Goal: Information Seeking & Learning: Learn about a topic

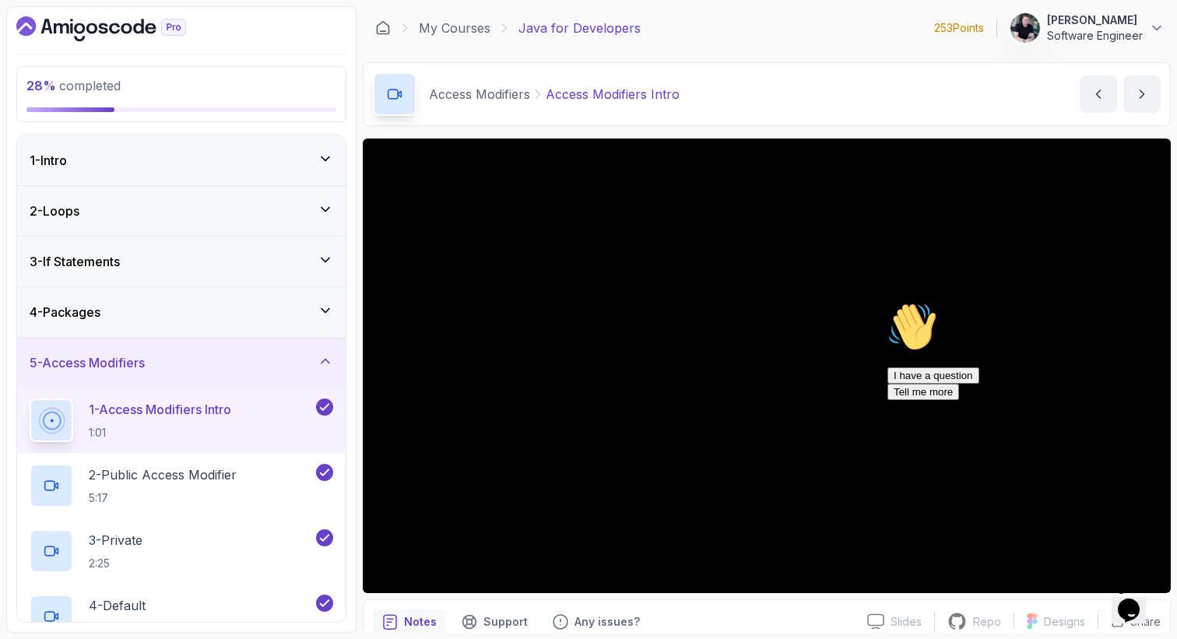
scroll to position [99, 0]
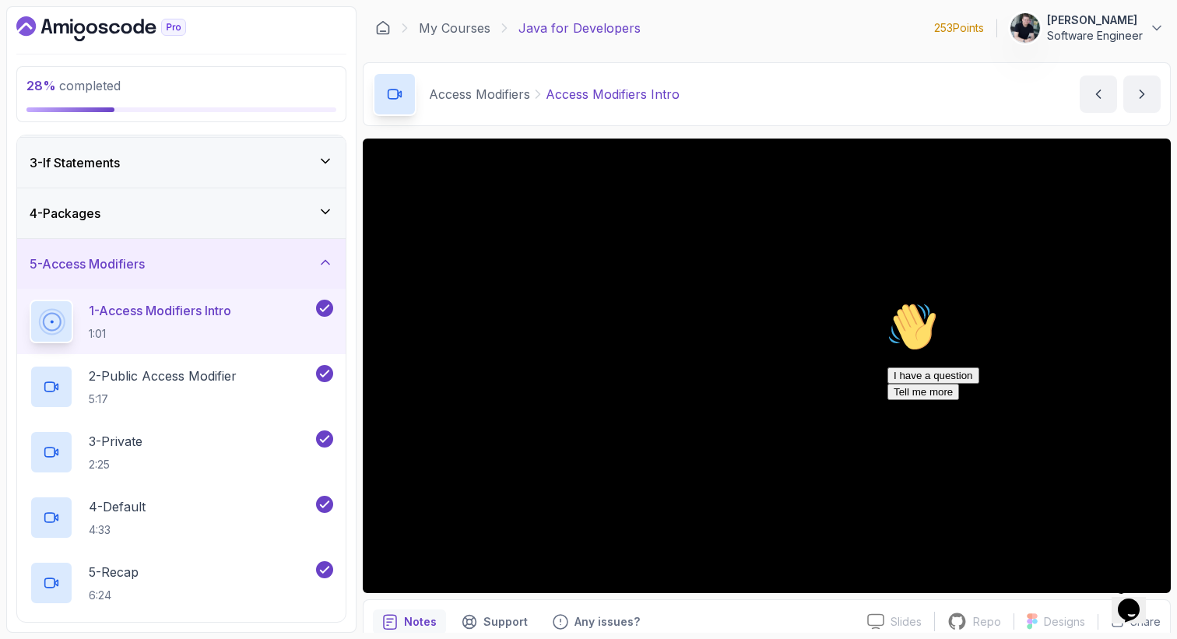
click at [324, 262] on icon at bounding box center [325, 263] width 8 height 4
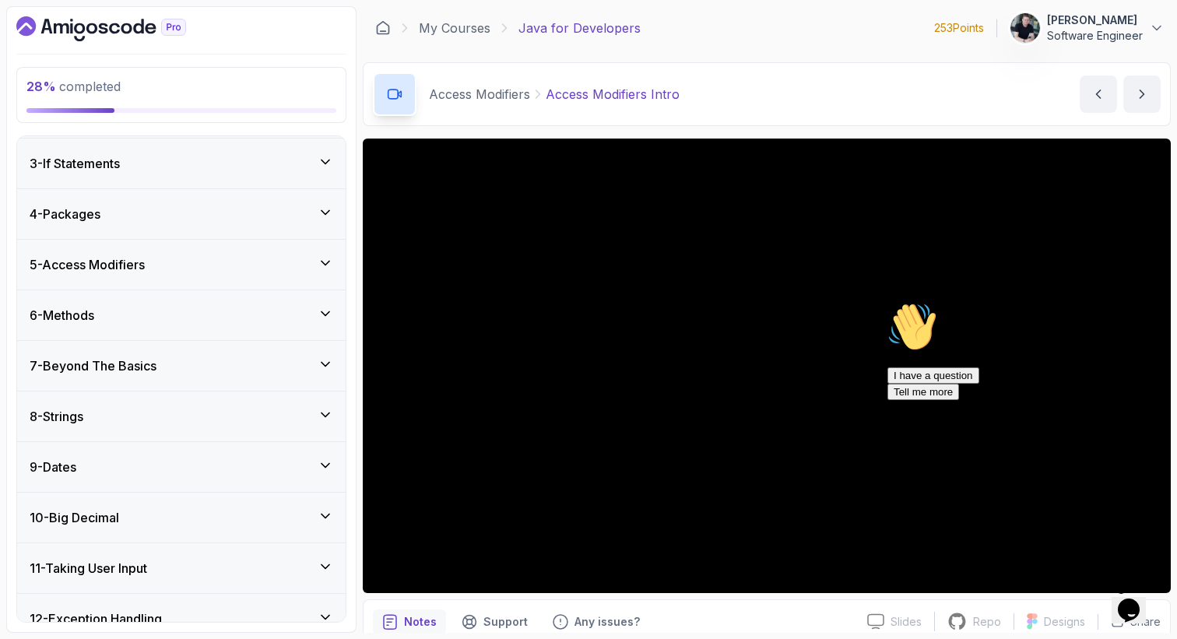
click at [324, 262] on icon at bounding box center [326, 263] width 16 height 16
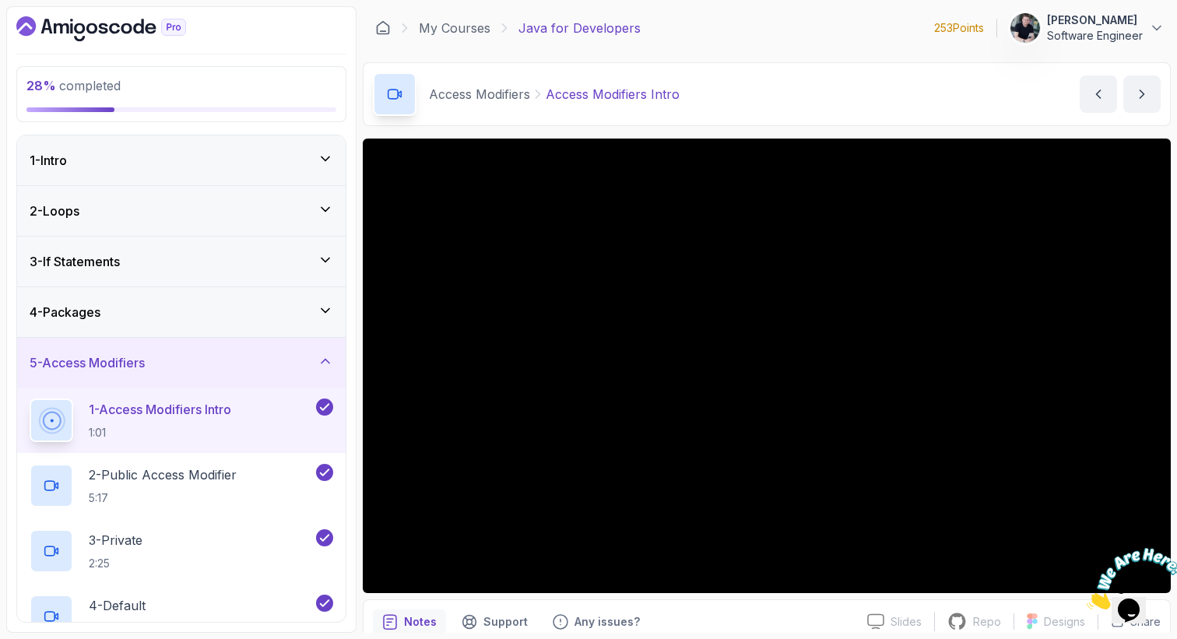
click at [321, 352] on div "5 - Access Modifiers" at bounding box center [181, 363] width 328 height 50
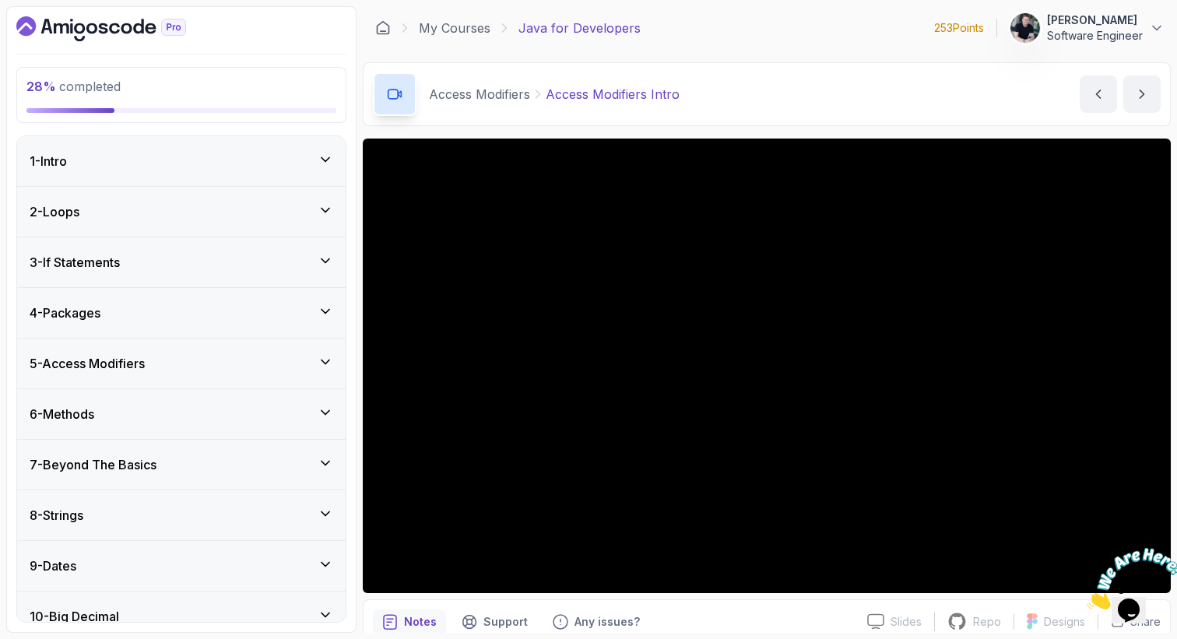
click at [329, 405] on icon at bounding box center [326, 413] width 16 height 16
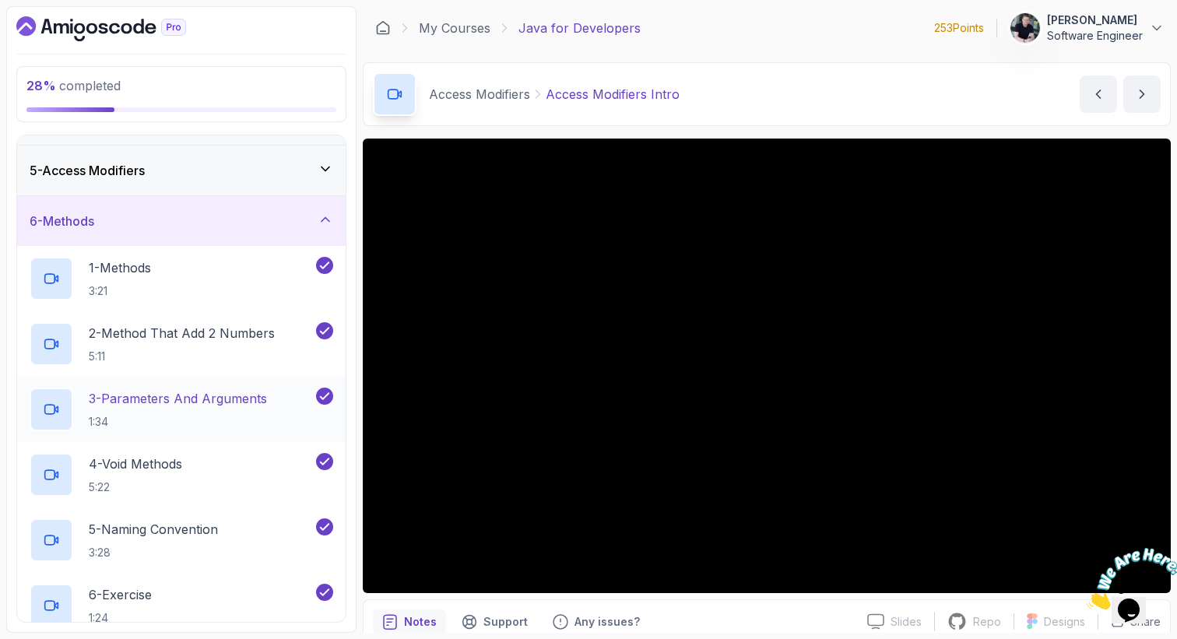
scroll to position [191, 0]
click at [332, 226] on icon at bounding box center [326, 220] width 16 height 16
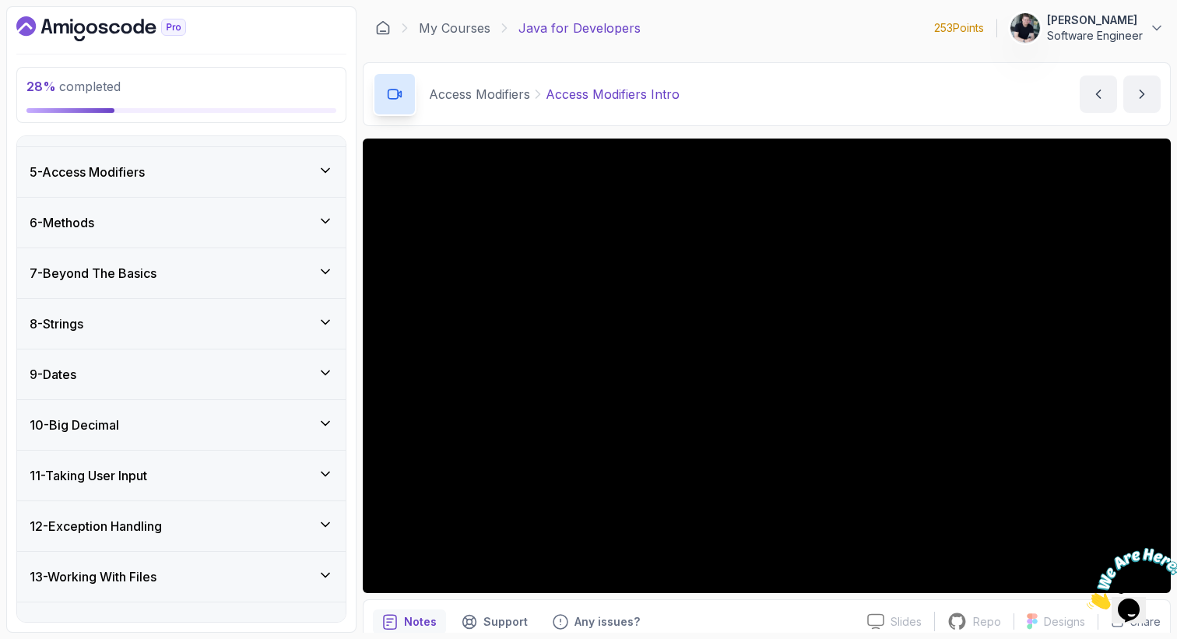
click at [332, 288] on div "7 - Beyond The Basics" at bounding box center [181, 273] width 328 height 50
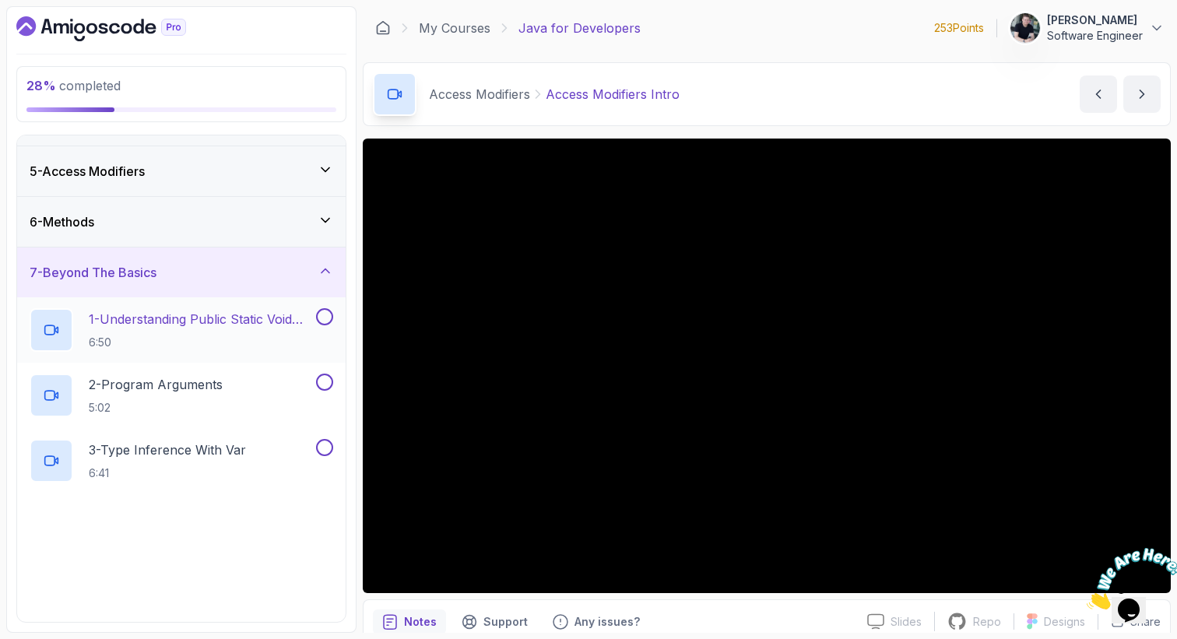
click at [279, 317] on p "1 - Understanding Public Static Void Main" at bounding box center [201, 319] width 224 height 19
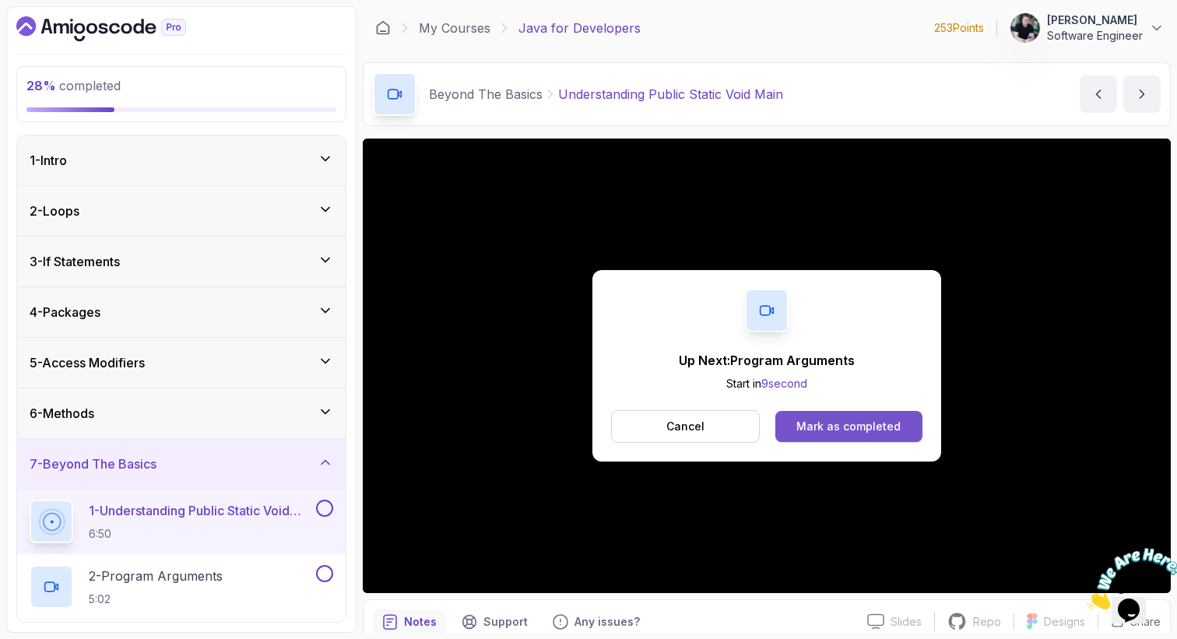
click at [876, 430] on div "Mark as completed" at bounding box center [848, 427] width 104 height 16
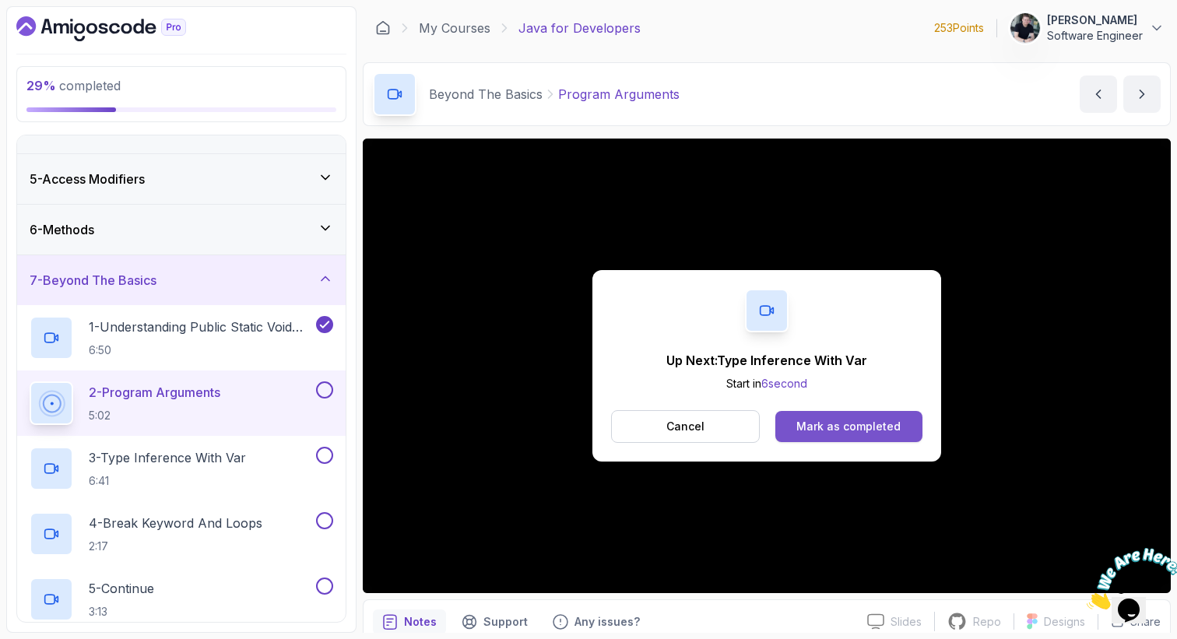
click at [810, 429] on div "Mark as completed" at bounding box center [848, 427] width 104 height 16
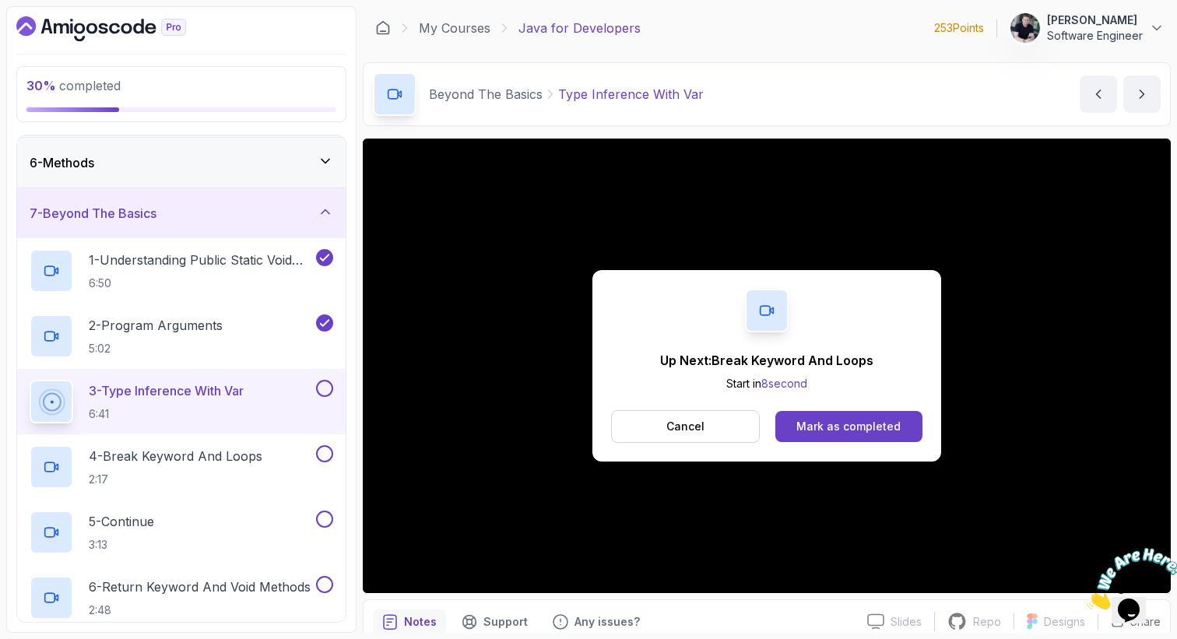
click at [865, 443] on div "Up Next: Break Keyword And Loops Start in 8 second Cancel Mark as completed" at bounding box center [766, 365] width 349 height 191
click at [865, 434] on div "Mark as completed" at bounding box center [848, 427] width 104 height 16
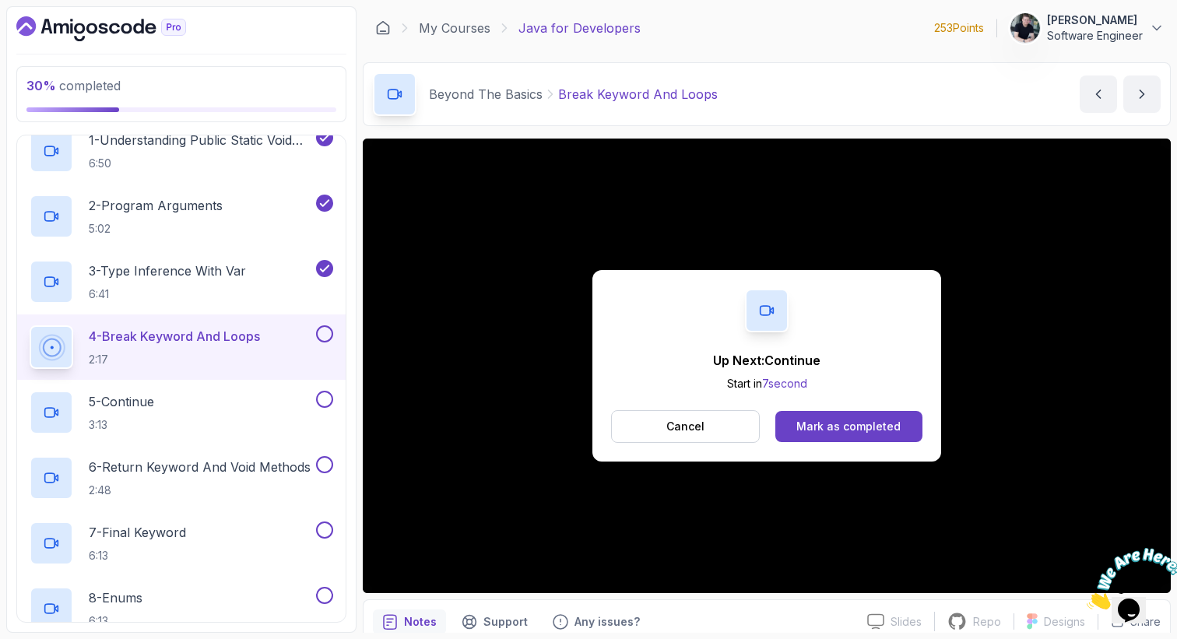
scroll to position [371, 0]
click at [807, 427] on div "Mark as completed" at bounding box center [848, 427] width 104 height 16
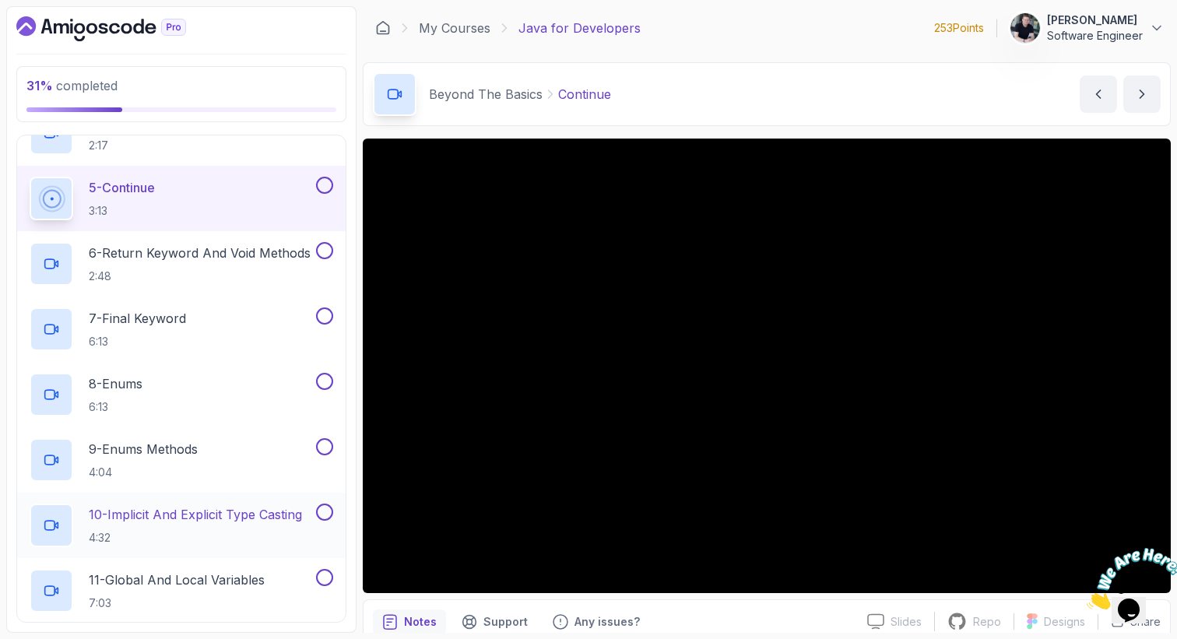
scroll to position [570, 0]
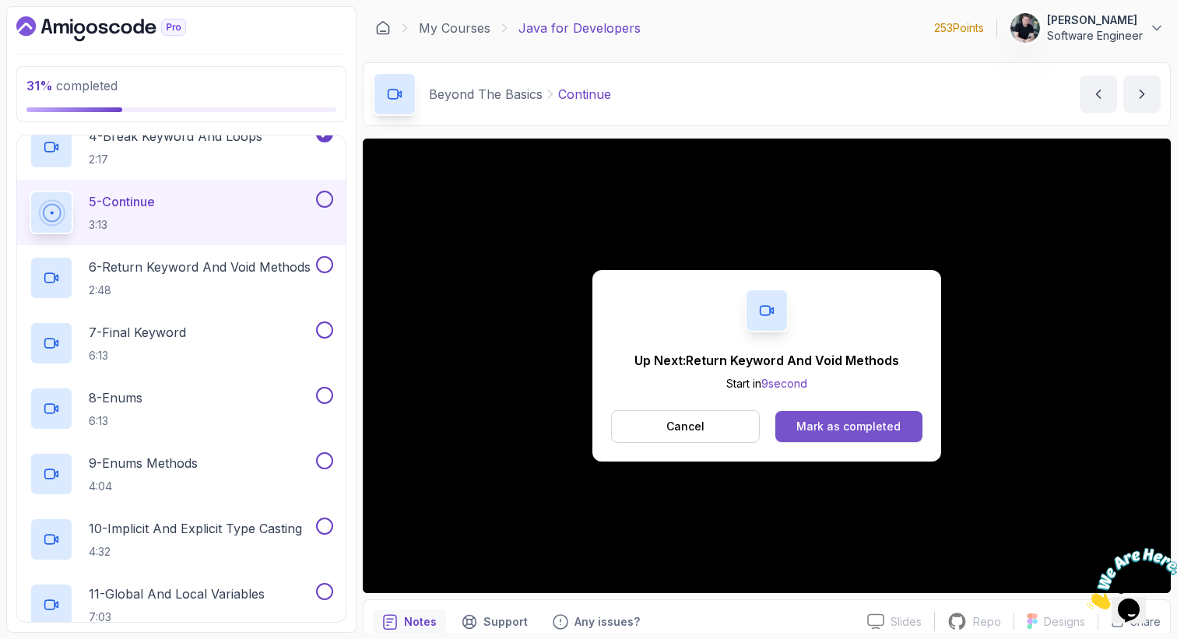
click at [816, 434] on button "Mark as completed" at bounding box center [848, 426] width 147 height 31
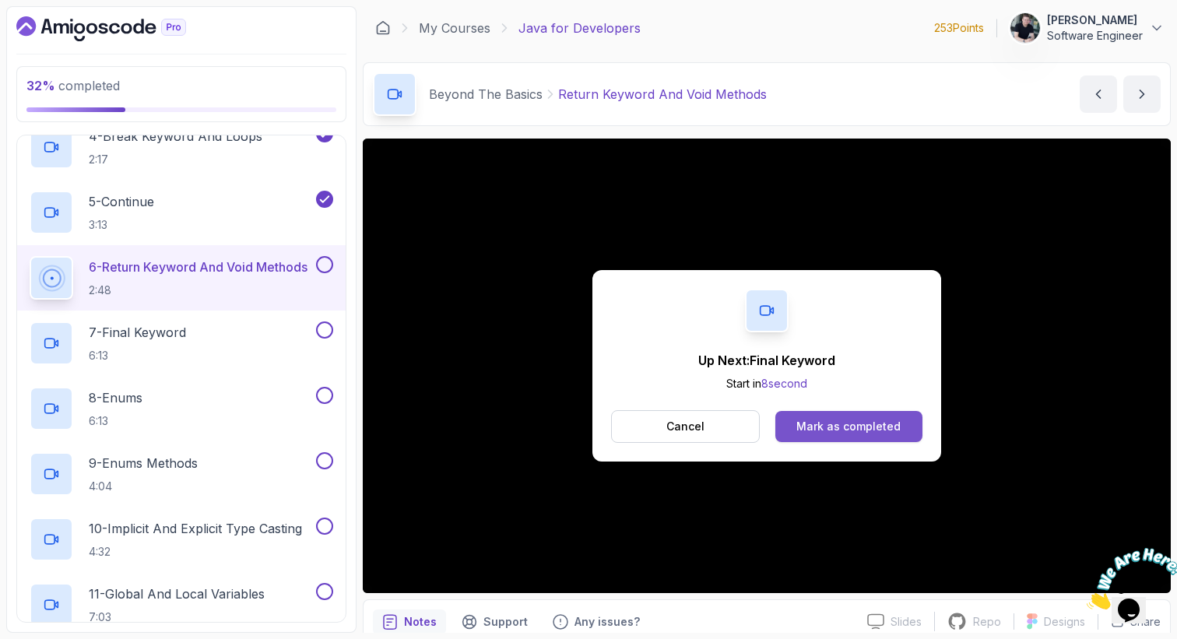
click at [891, 416] on button "Mark as completed" at bounding box center [848, 426] width 147 height 31
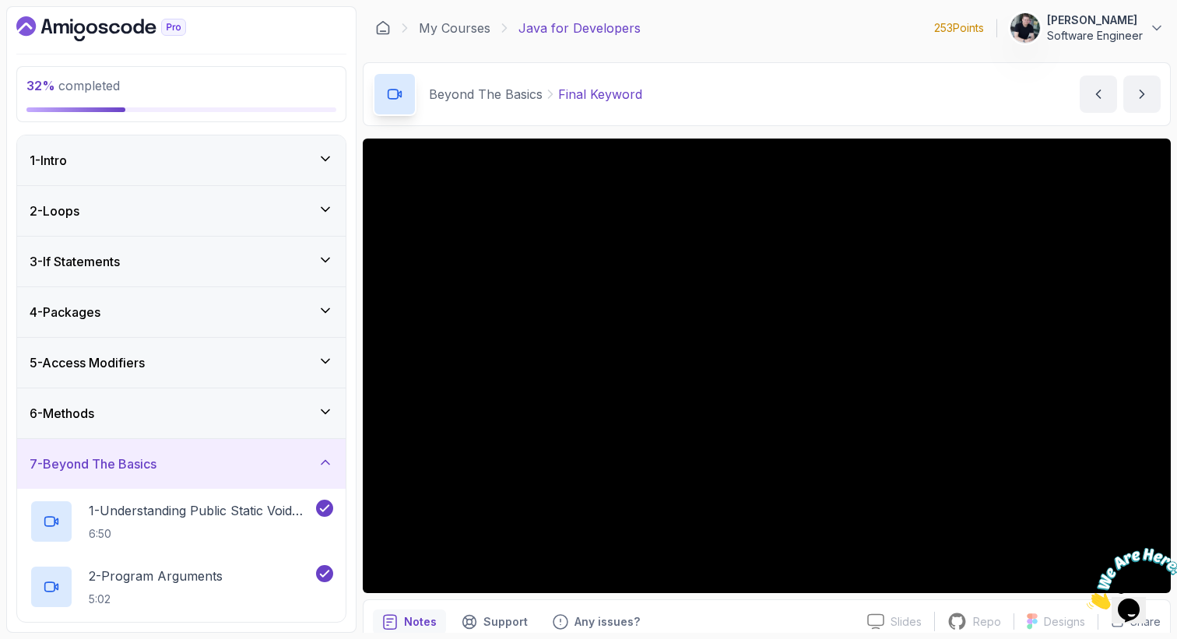
click at [213, 462] on div "7 - Beyond The Basics" at bounding box center [182, 464] width 304 height 19
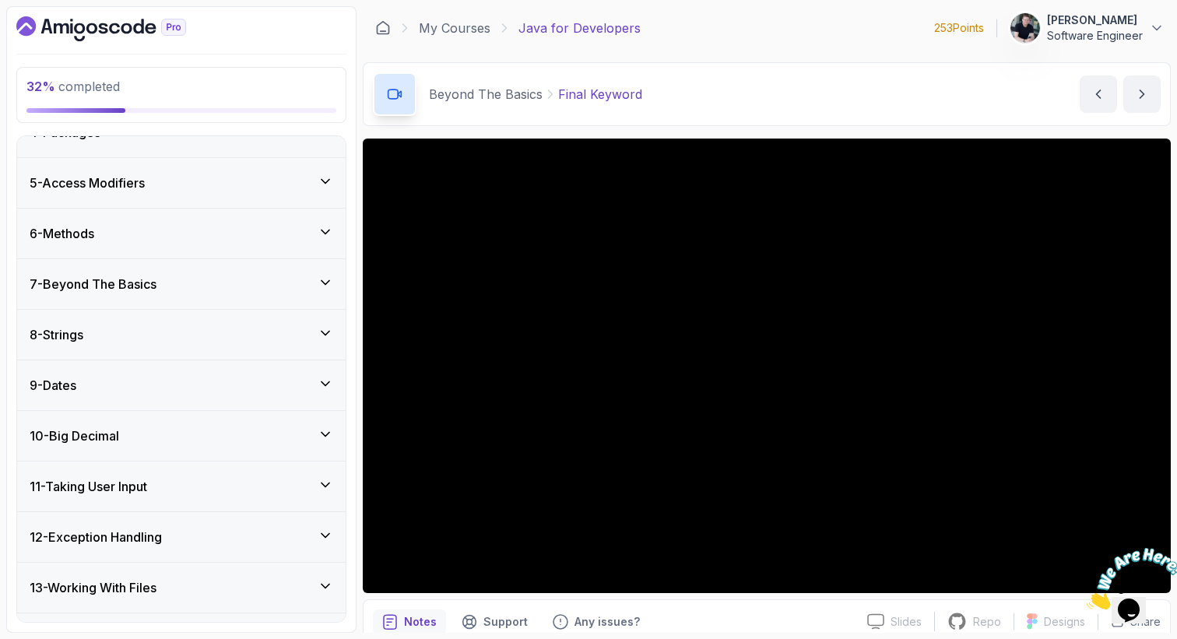
scroll to position [205, 0]
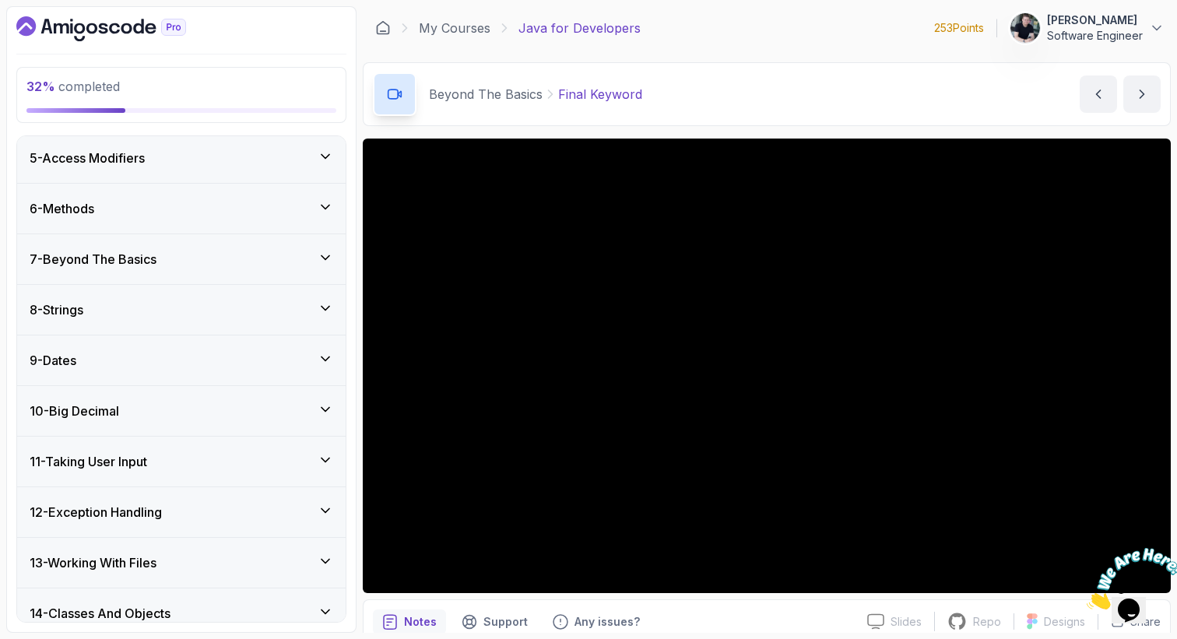
click at [155, 258] on h3 "7 - Beyond The Basics" at bounding box center [93, 259] width 127 height 19
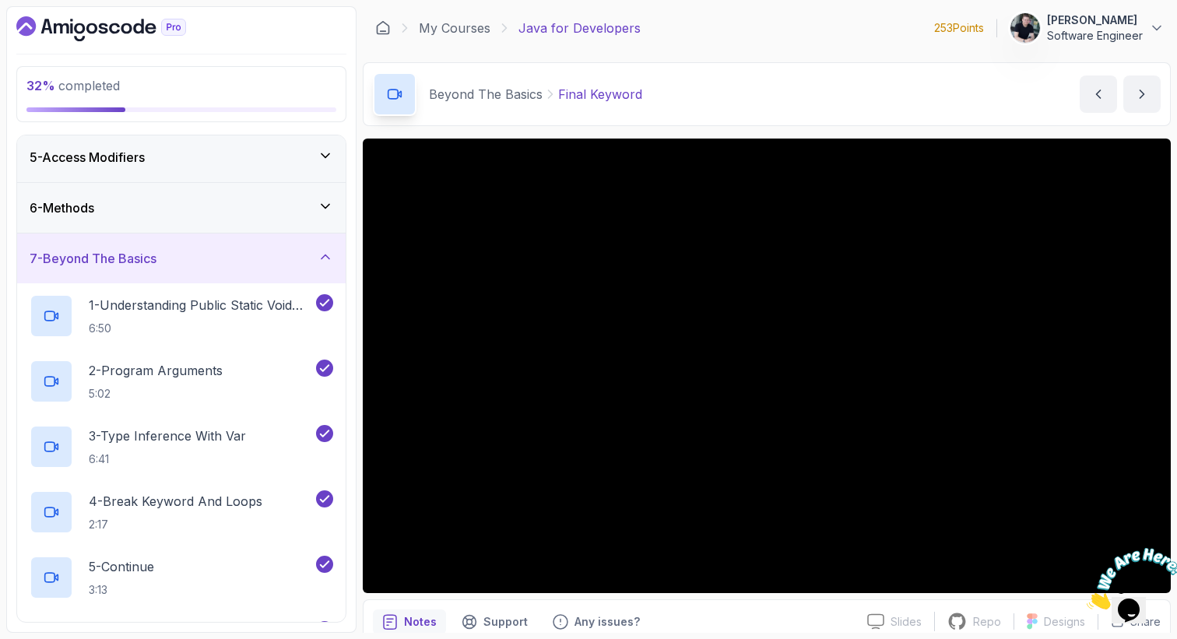
click at [156, 265] on h3 "7 - Beyond The Basics" at bounding box center [93, 258] width 127 height 19
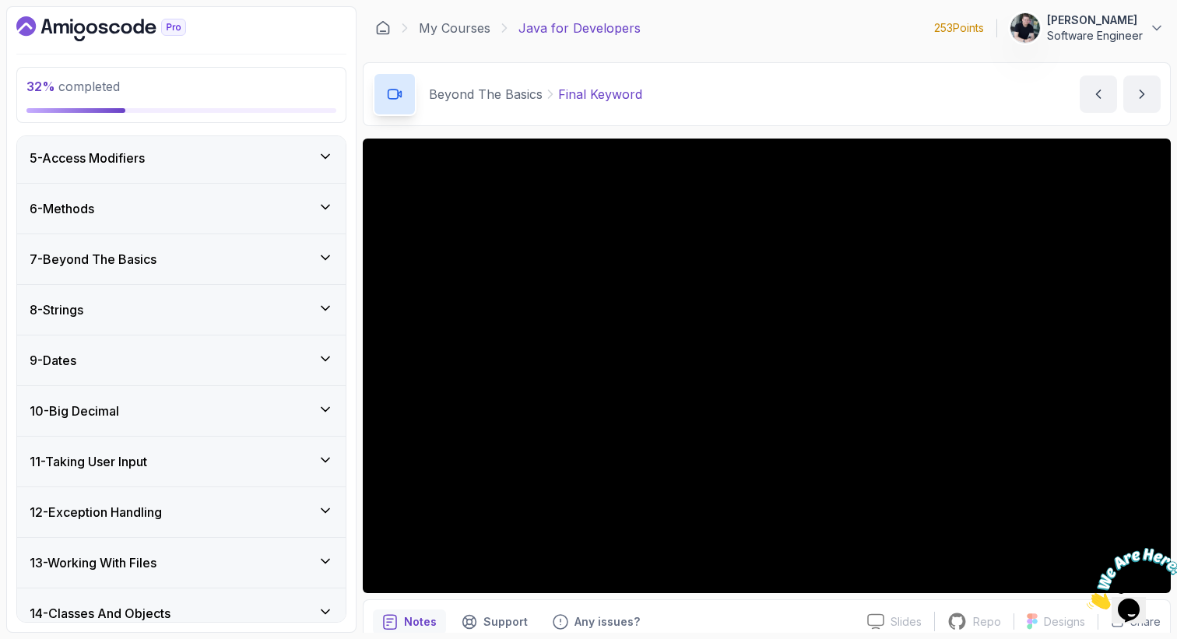
click at [145, 323] on div "8 - Strings" at bounding box center [181, 310] width 328 height 50
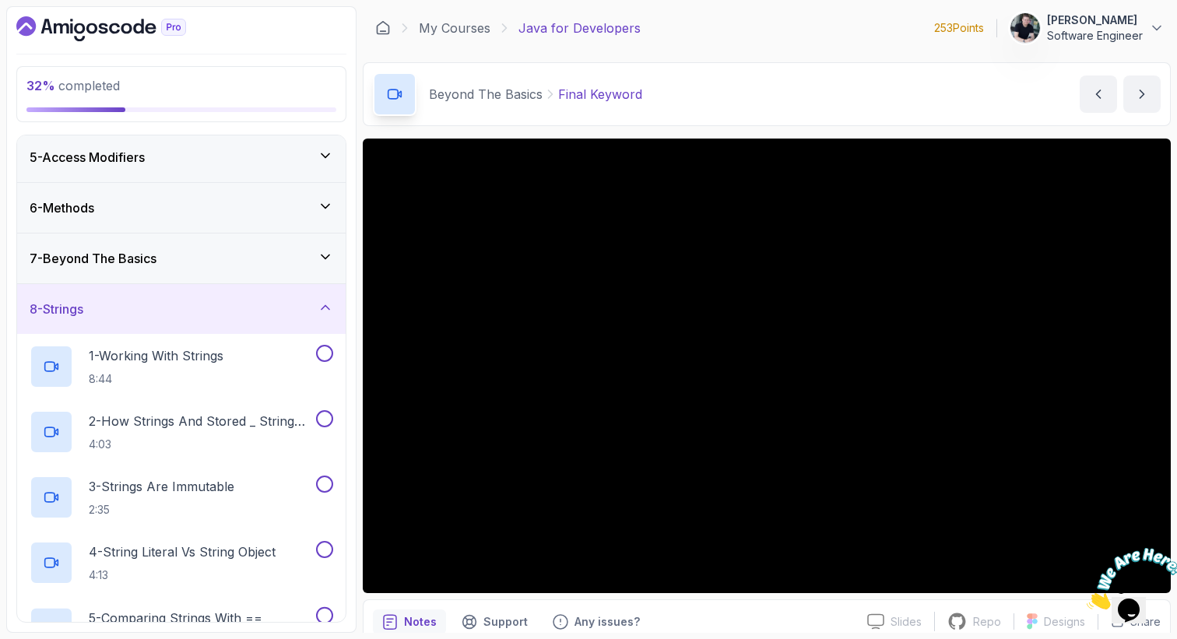
click at [145, 323] on div "8 - Strings" at bounding box center [181, 309] width 328 height 50
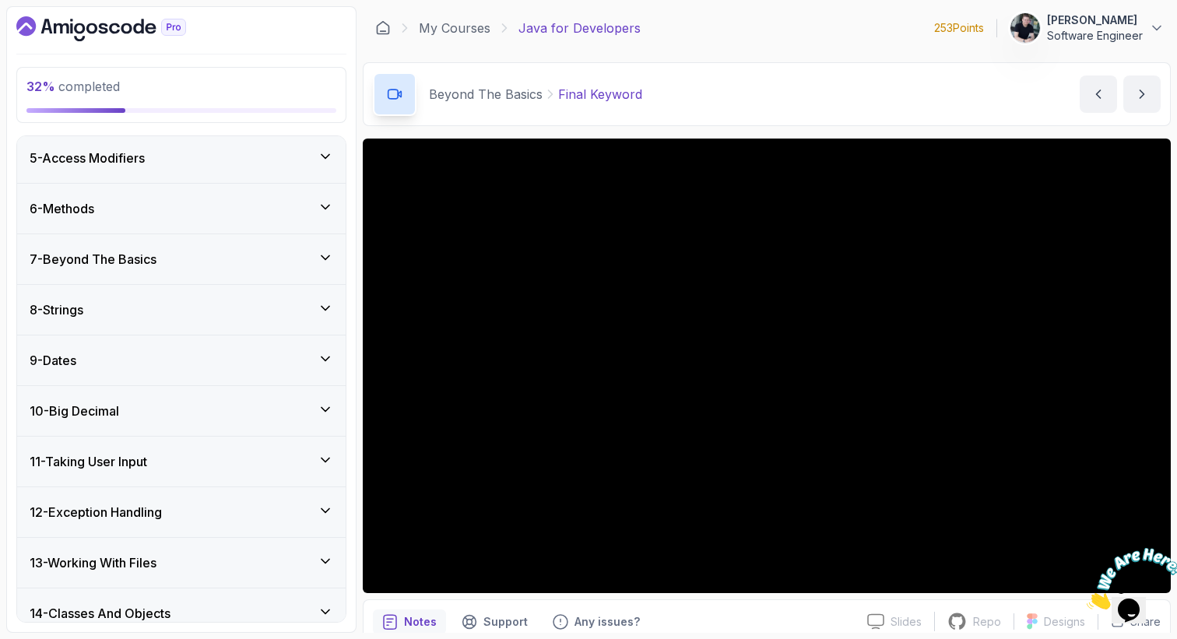
click at [140, 363] on div "9 - Dates" at bounding box center [182, 360] width 304 height 19
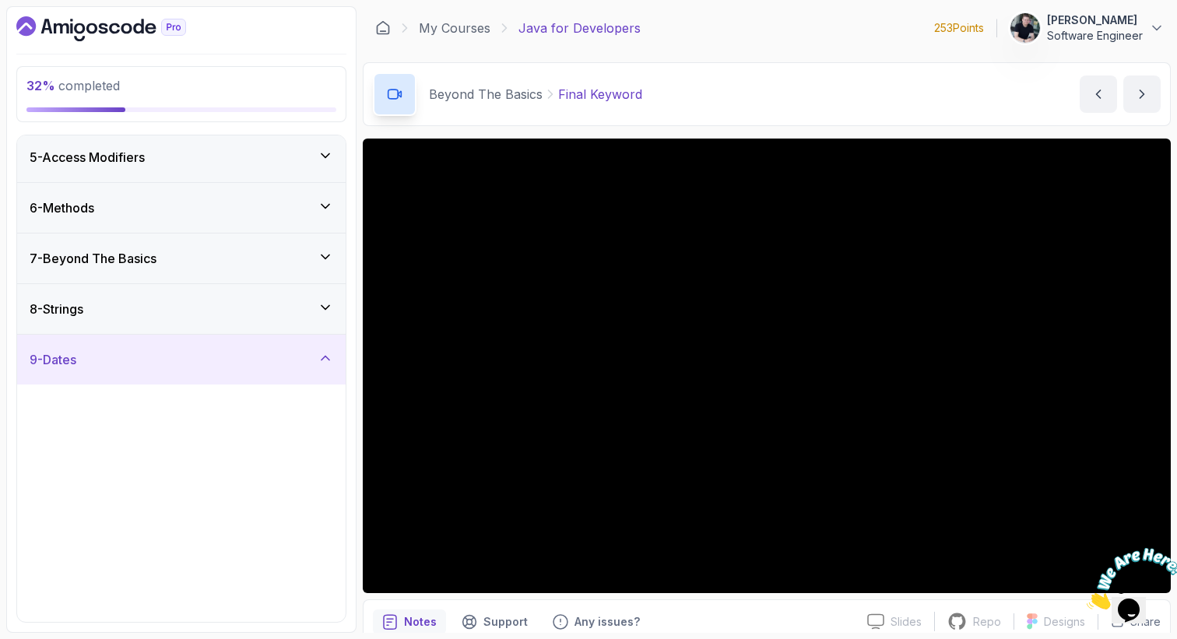
click at [140, 363] on div "9 - Dates" at bounding box center [182, 359] width 304 height 19
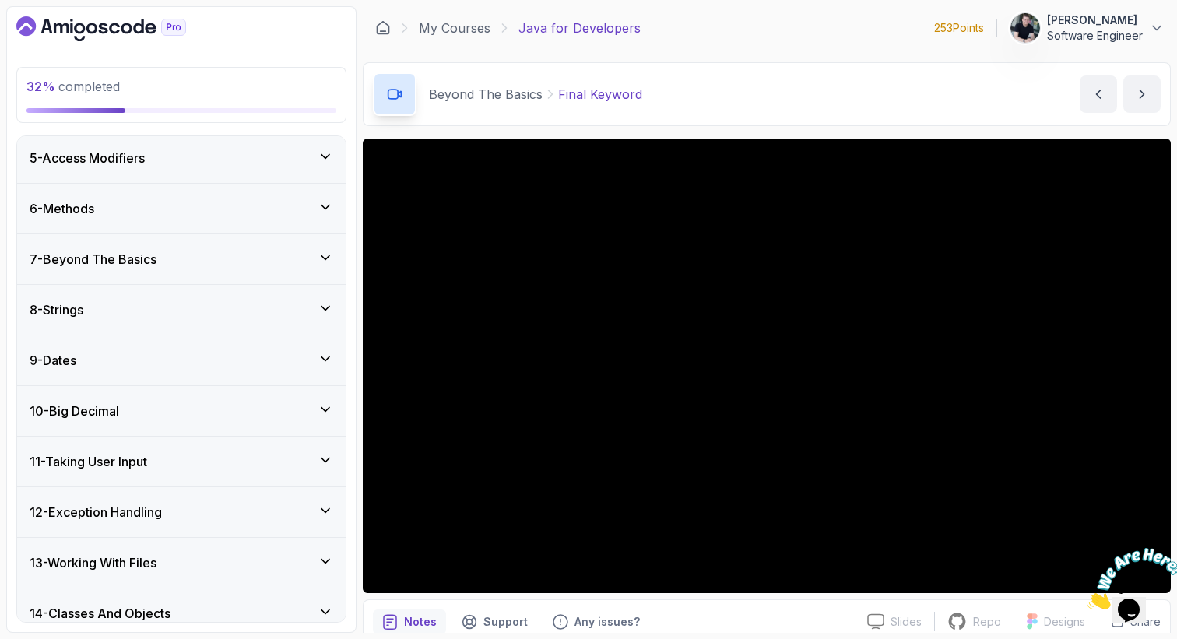
click at [143, 411] on div "10 - Big Decimal" at bounding box center [182, 411] width 304 height 19
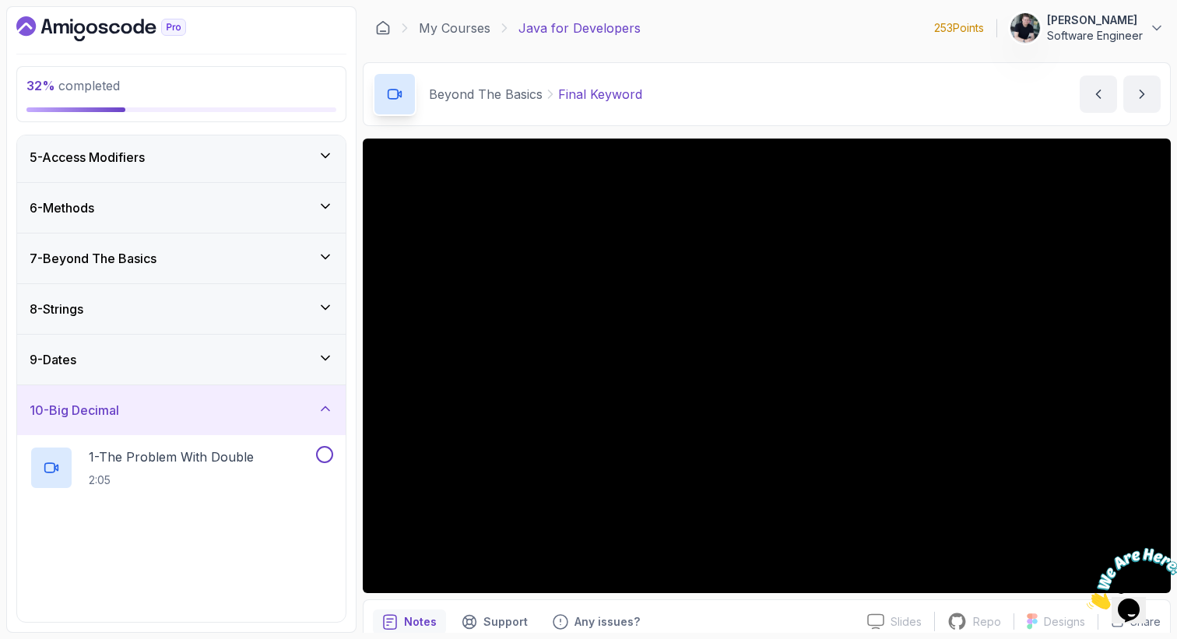
click at [143, 411] on div "10 - Big Decimal" at bounding box center [182, 410] width 304 height 19
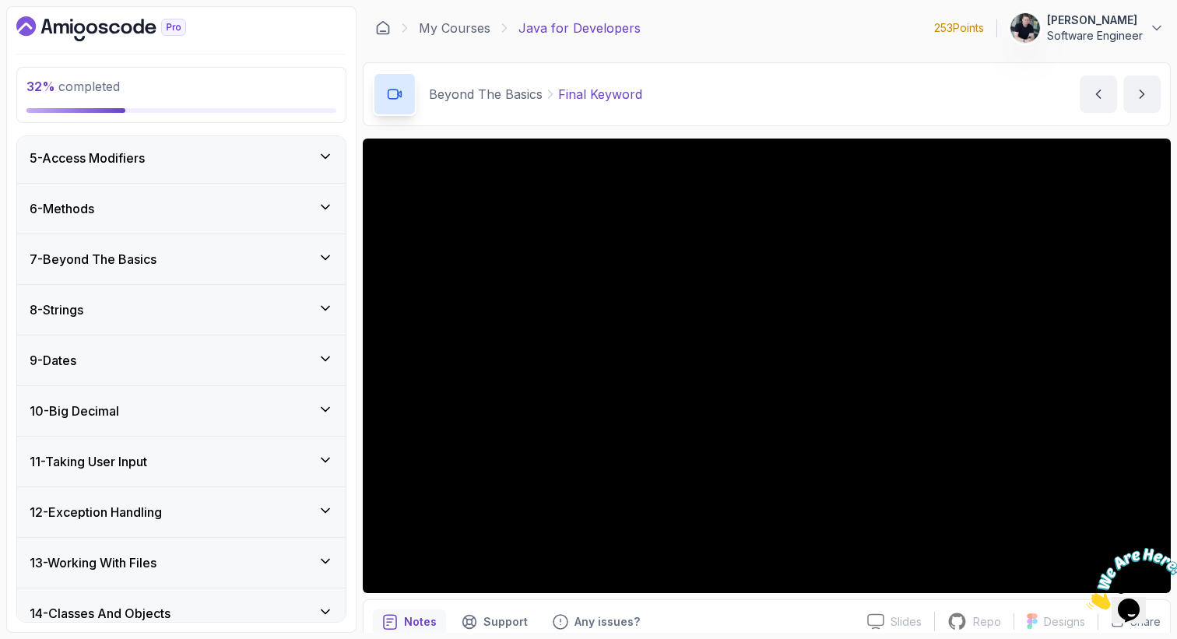
click at [147, 458] on h3 "11 - Taking User Input" at bounding box center [89, 461] width 118 height 19
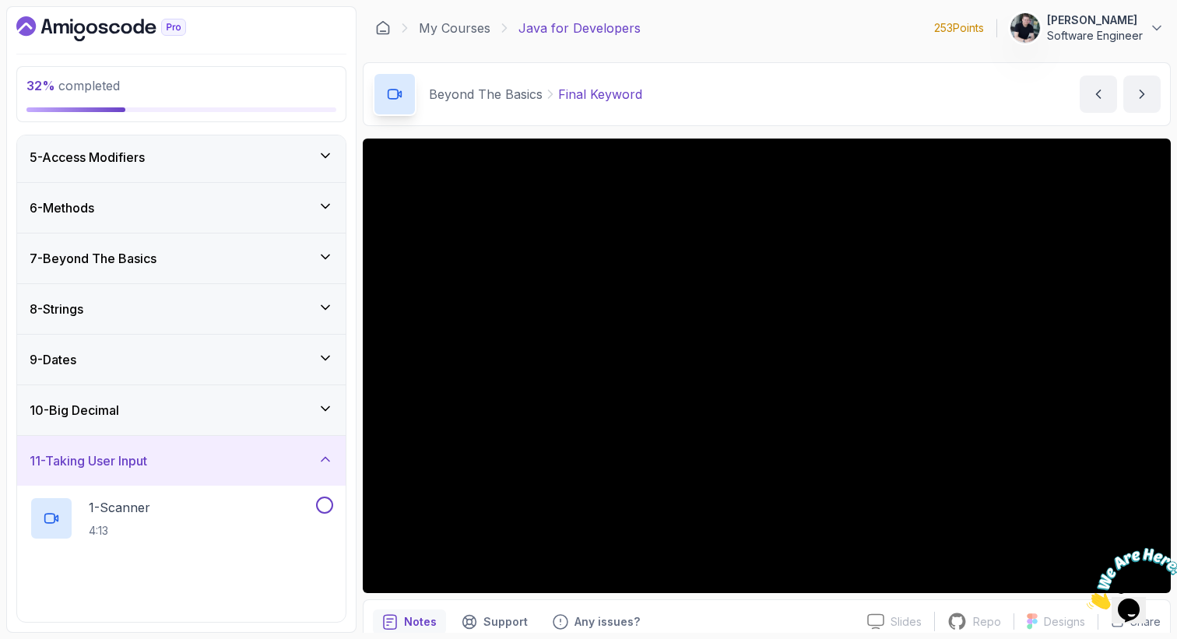
click at [147, 458] on h3 "11 - Taking User Input" at bounding box center [89, 460] width 118 height 19
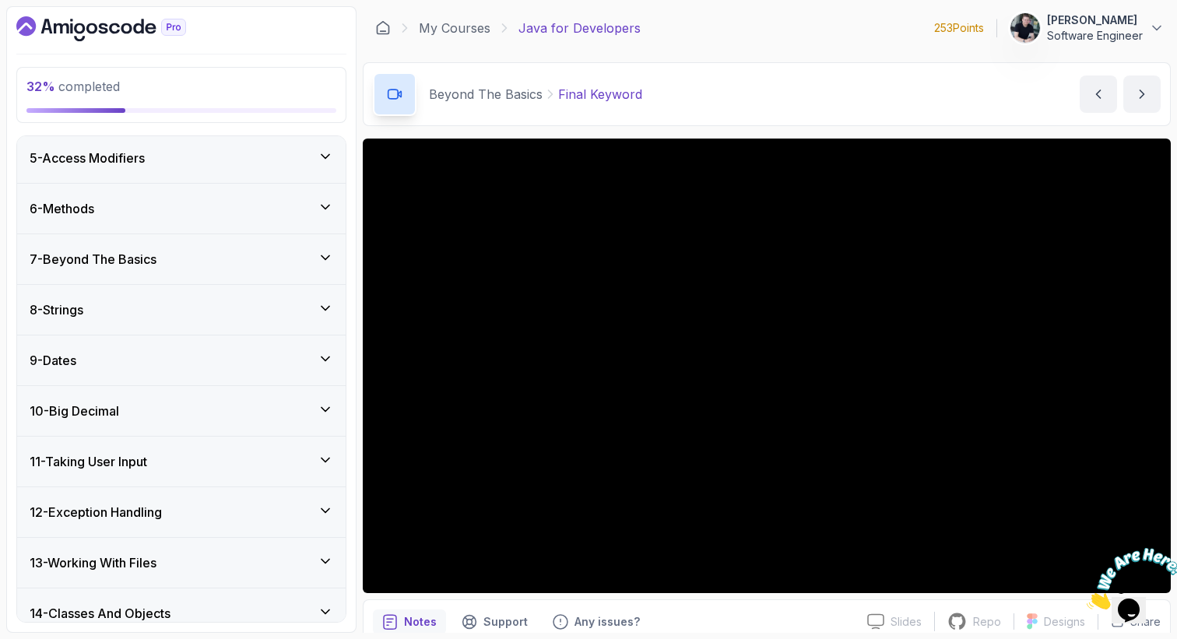
click at [153, 521] on h3 "12 - Exception Handling" at bounding box center [96, 512] width 132 height 19
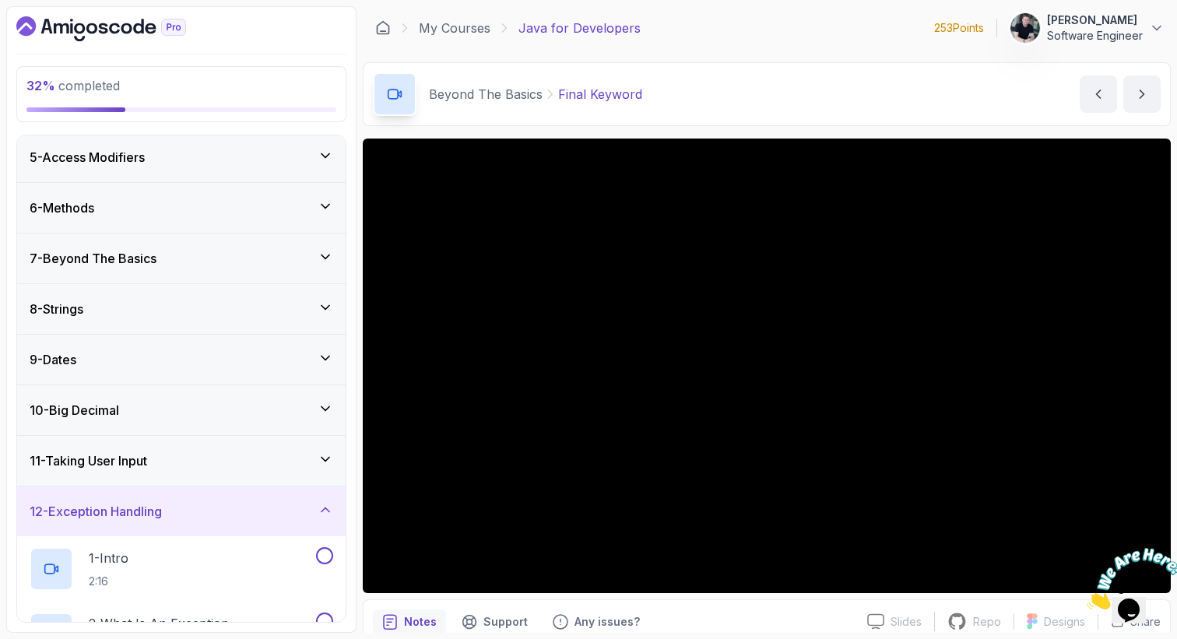
click at [153, 521] on h3 "12 - Exception Handling" at bounding box center [96, 511] width 132 height 19
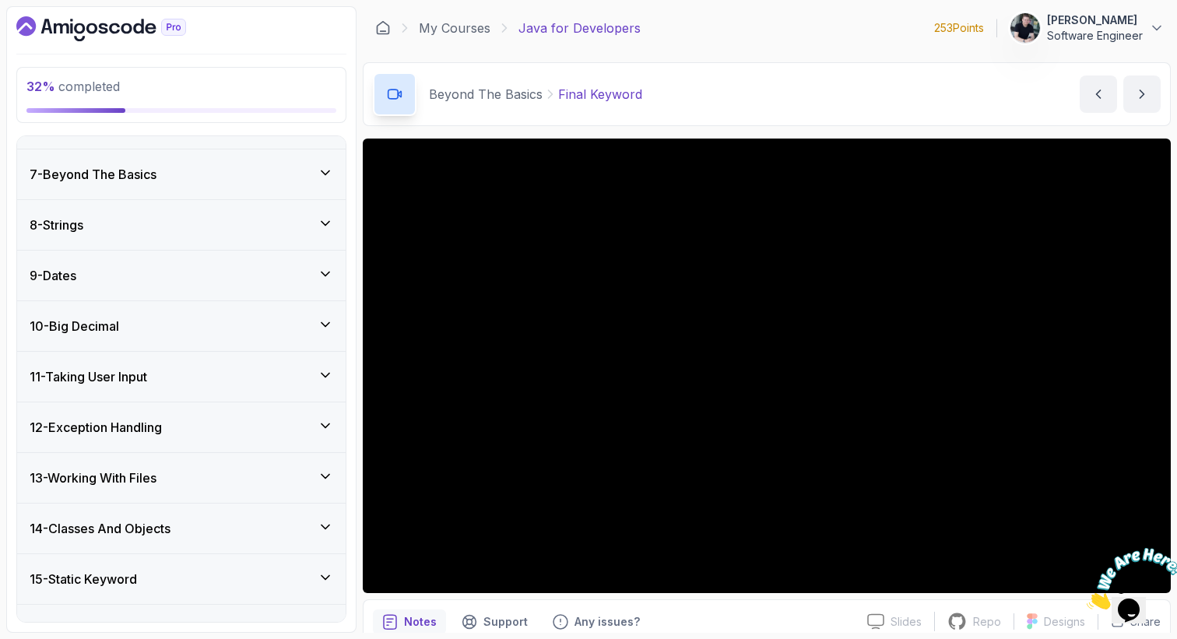
scroll to position [305, 0]
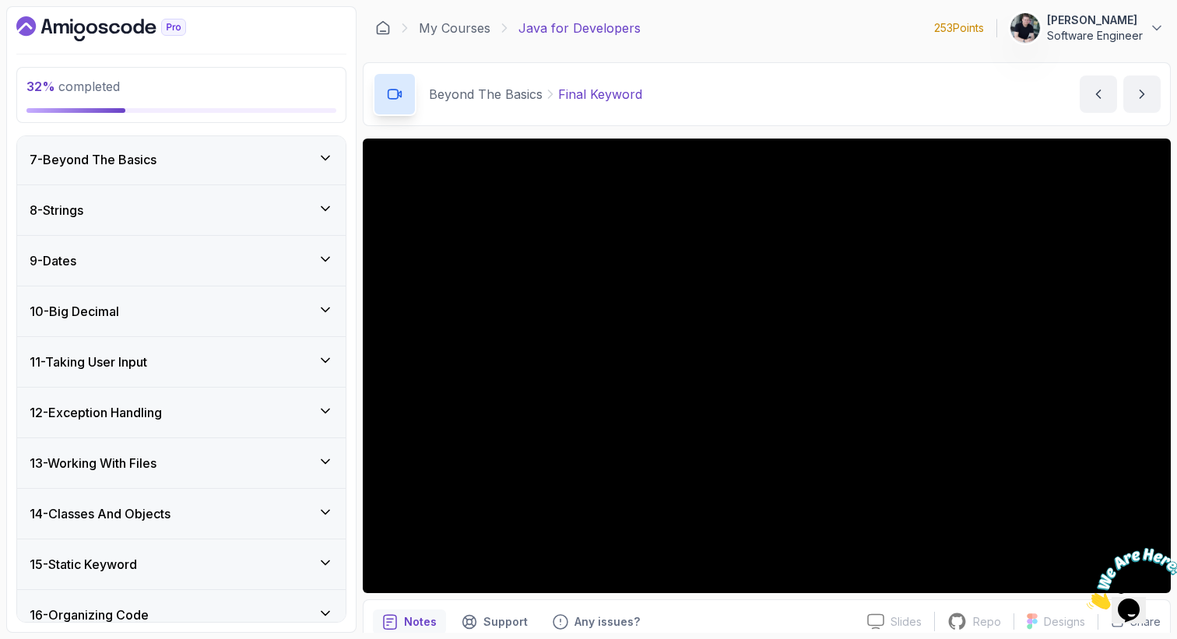
click at [158, 483] on div "13 - Working With Files" at bounding box center [181, 463] width 328 height 50
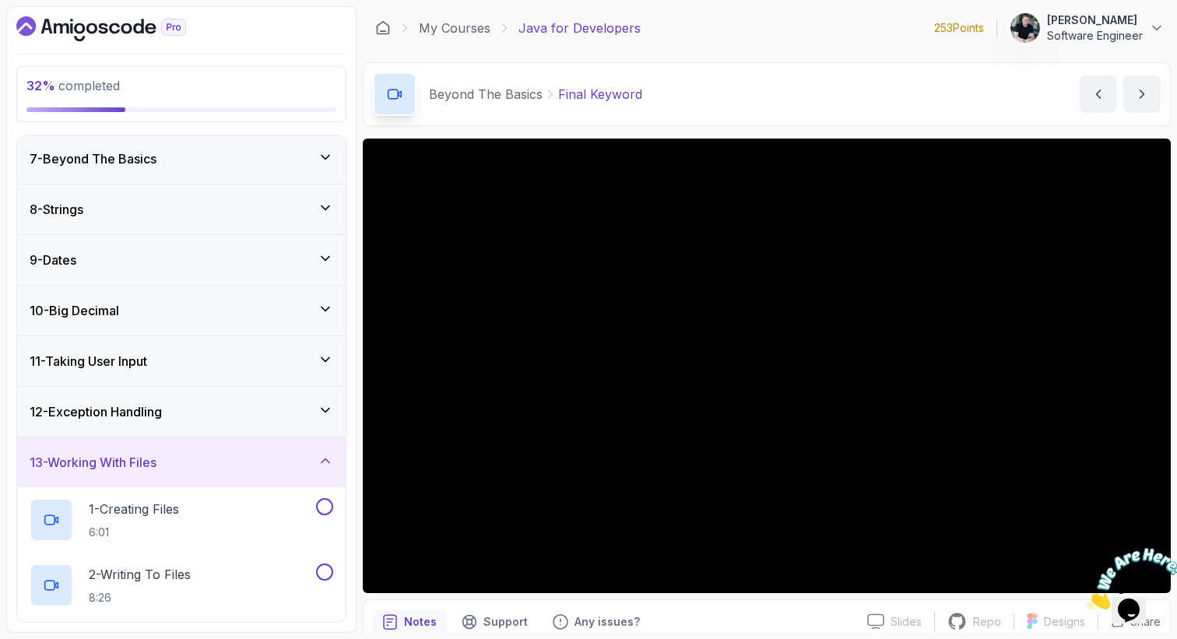
click at [158, 476] on div "13 - Working With Files" at bounding box center [181, 462] width 328 height 50
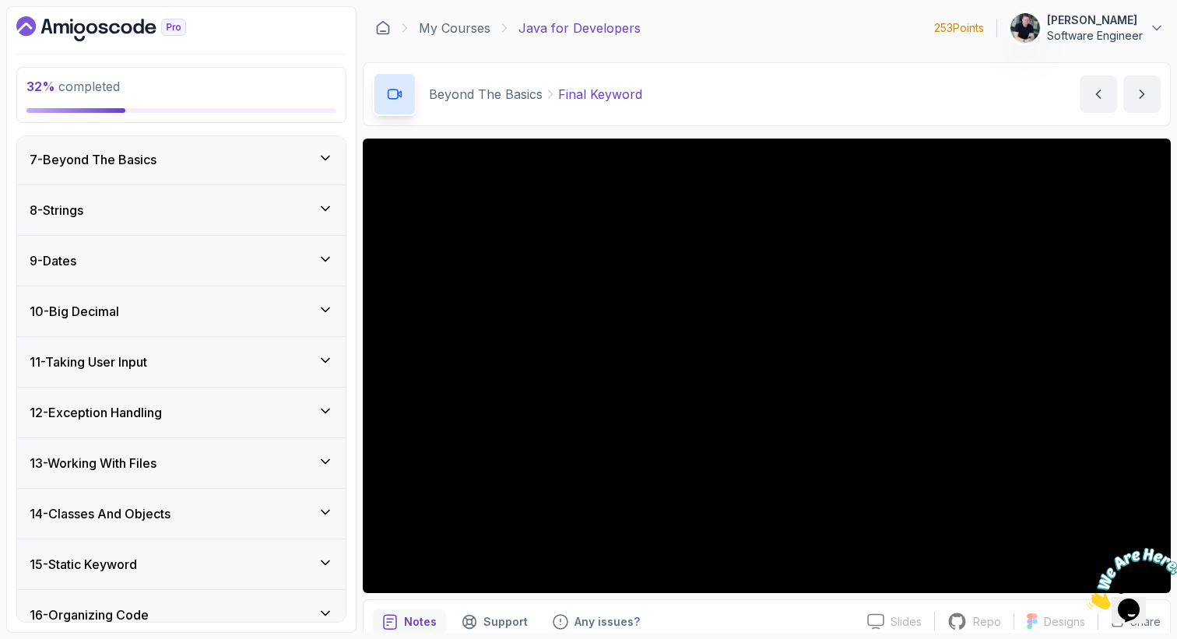
click at [158, 500] on div "14 - Classes And Objects" at bounding box center [181, 514] width 328 height 50
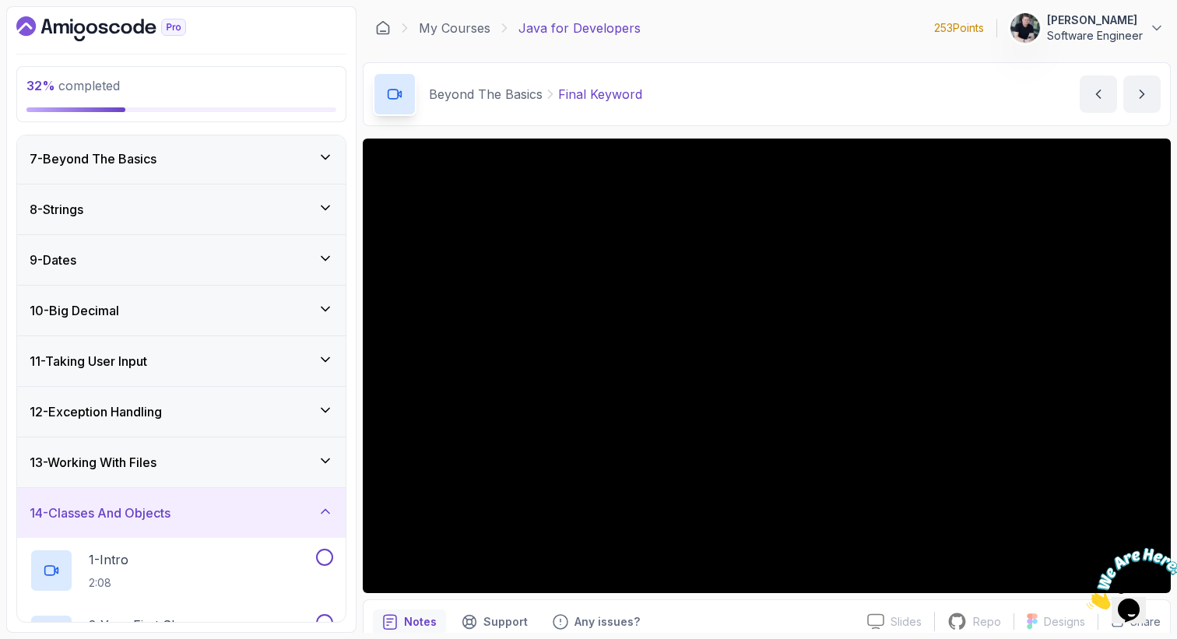
click at [158, 500] on div "14 - Classes And Objects" at bounding box center [181, 513] width 328 height 50
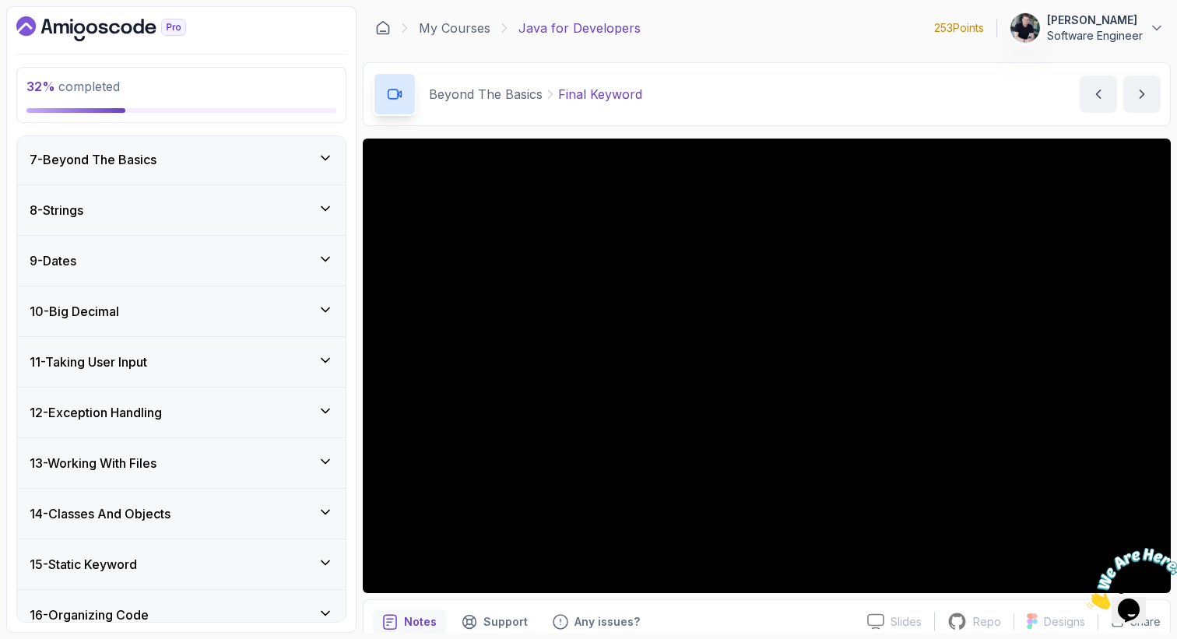
click at [164, 562] on div "15 - Static Keyword" at bounding box center [182, 564] width 304 height 19
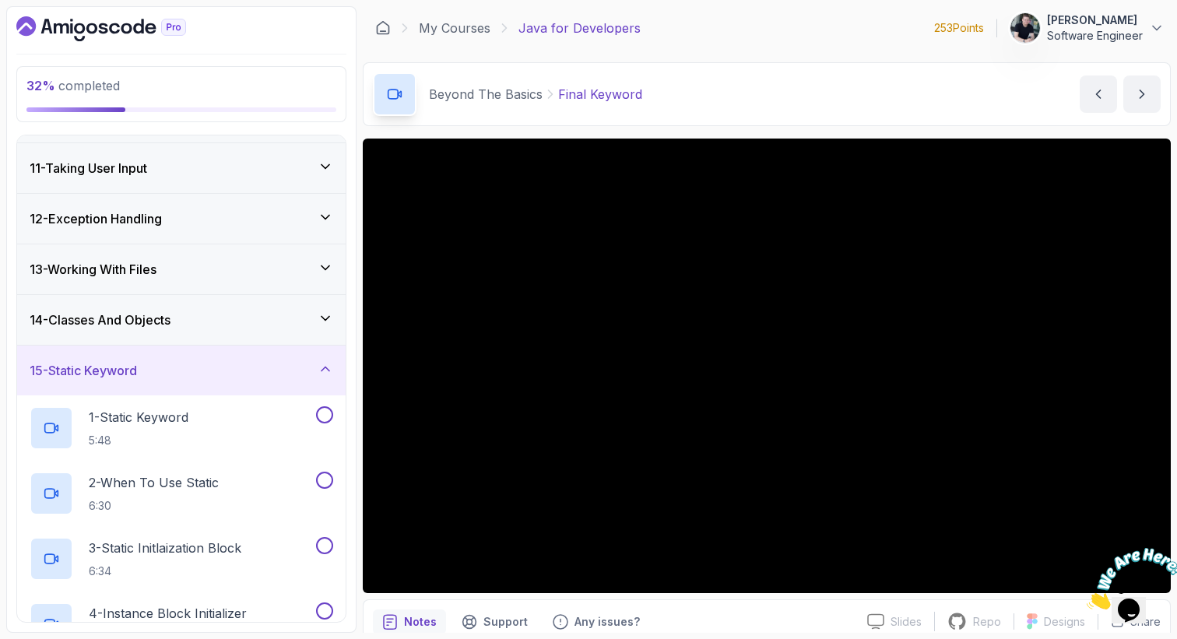
click at [145, 378] on div "15 - Static Keyword" at bounding box center [182, 370] width 304 height 19
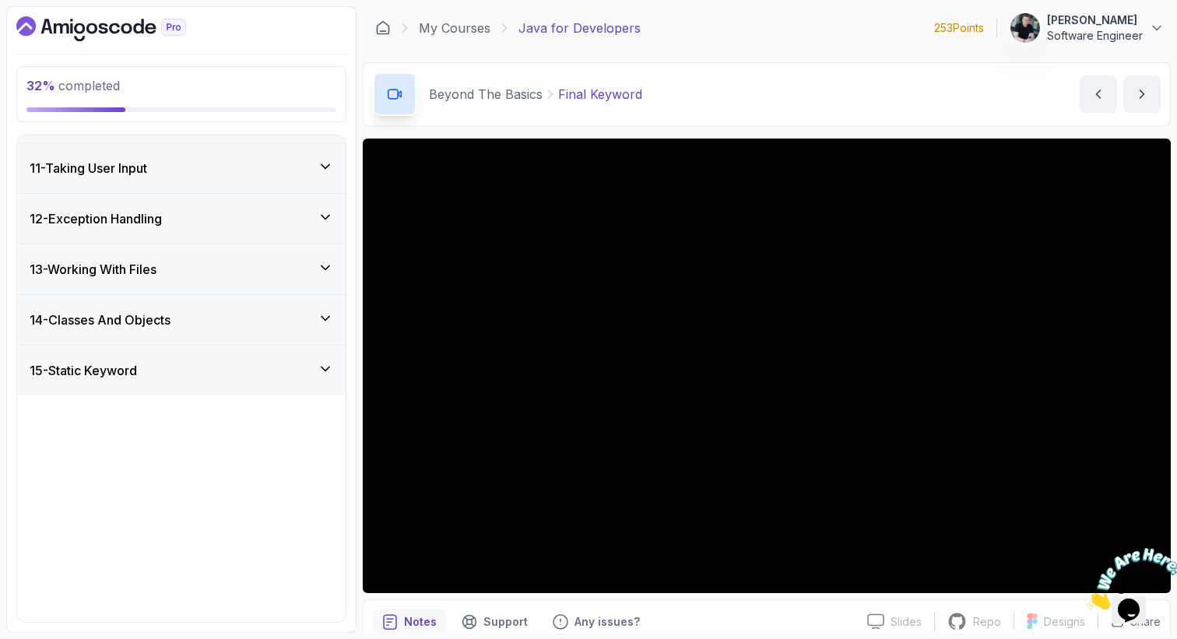
scroll to position [474, 0]
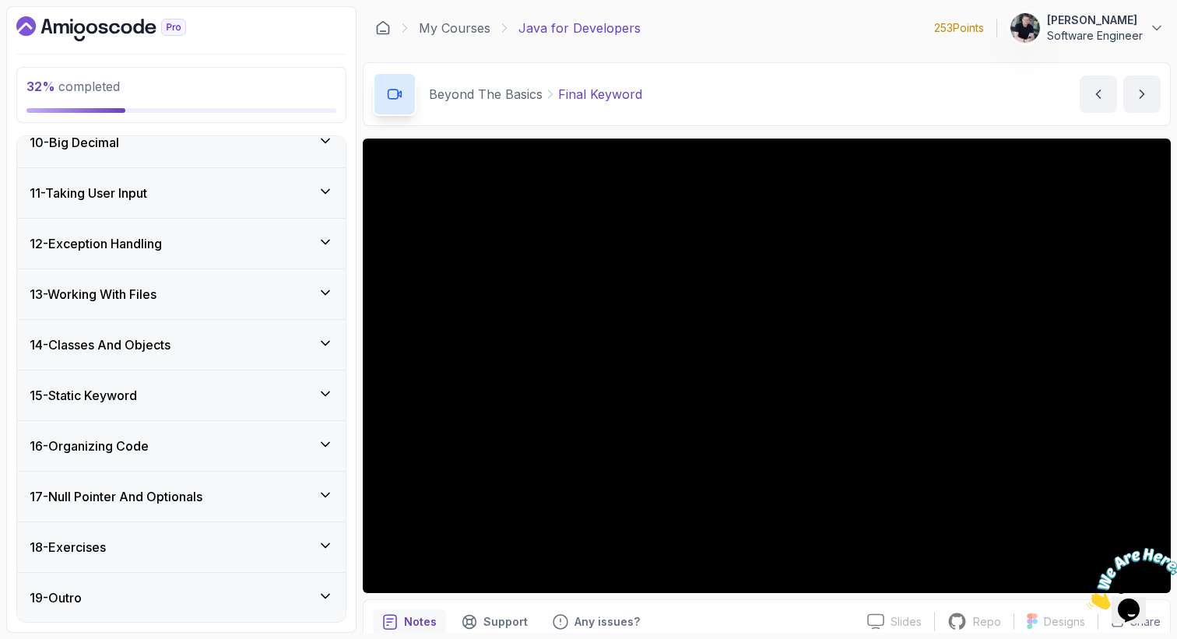
click at [156, 542] on div "18 - Exercises" at bounding box center [182, 547] width 304 height 19
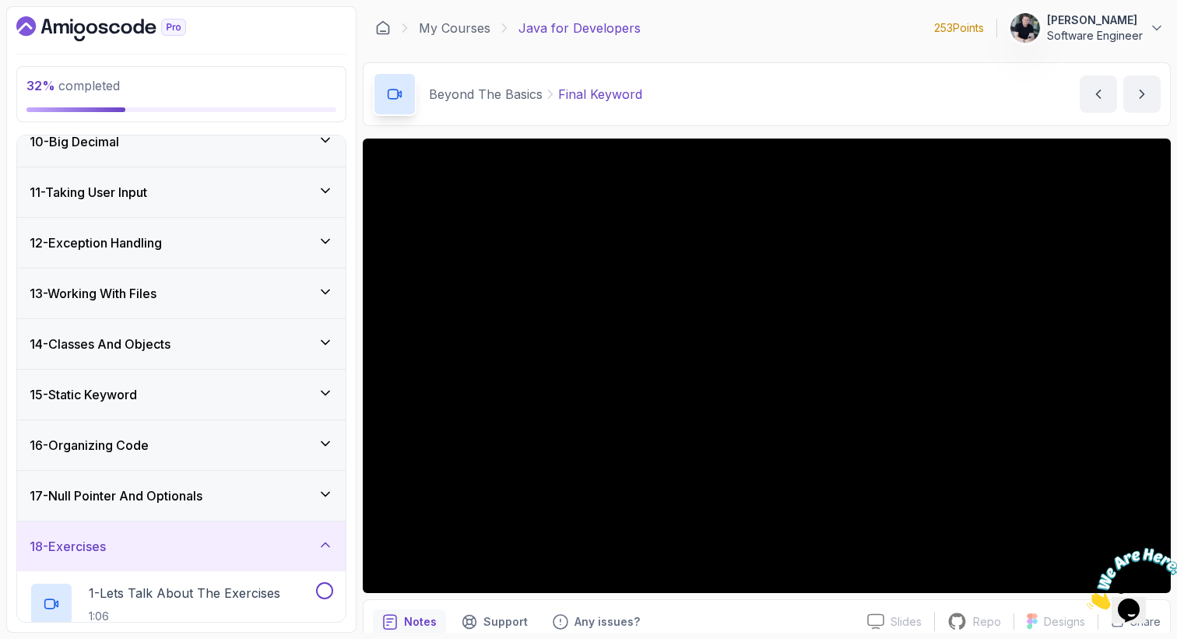
click at [156, 542] on div "18 - Exercises" at bounding box center [182, 546] width 304 height 19
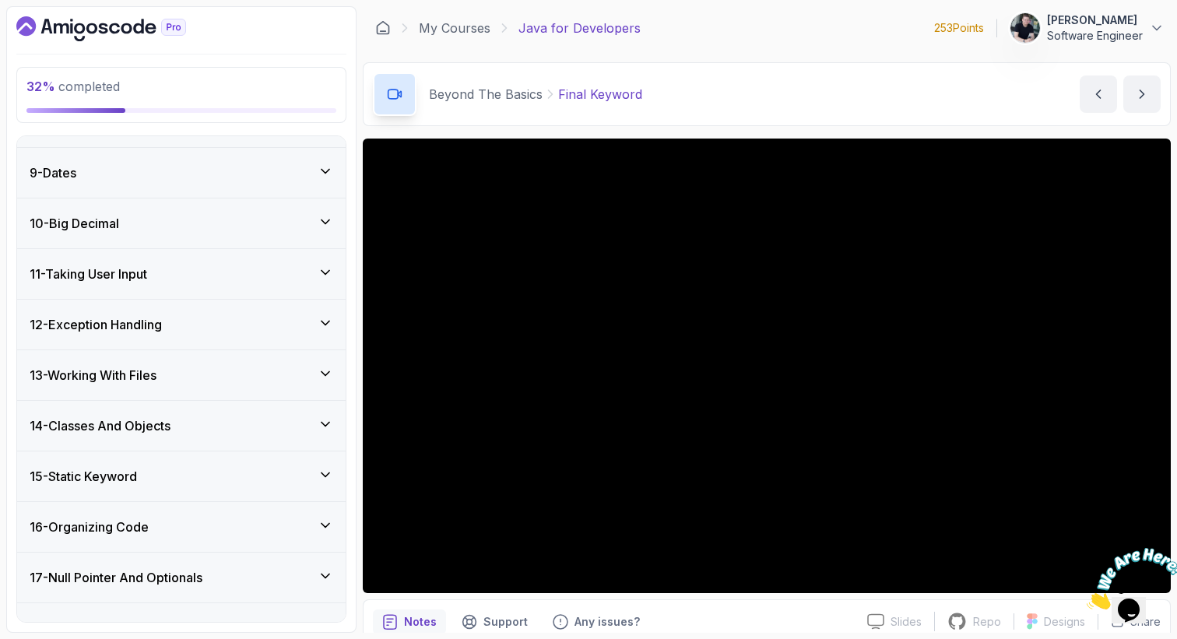
scroll to position [388, 0]
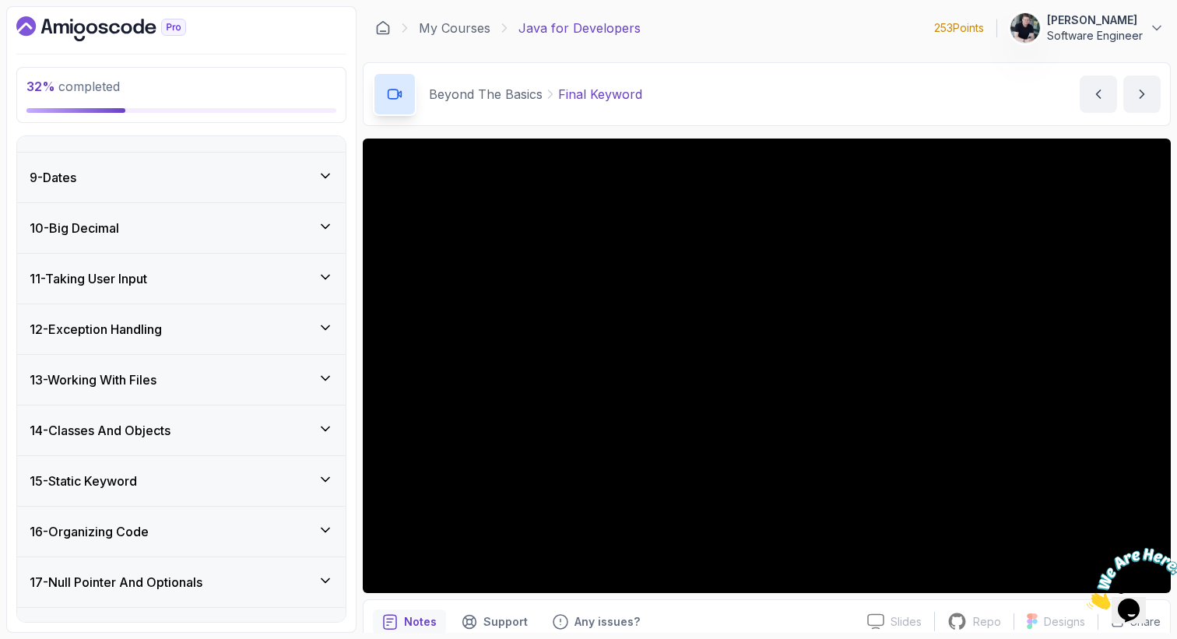
click at [164, 339] on div "12 - Exception Handling" at bounding box center [181, 329] width 328 height 50
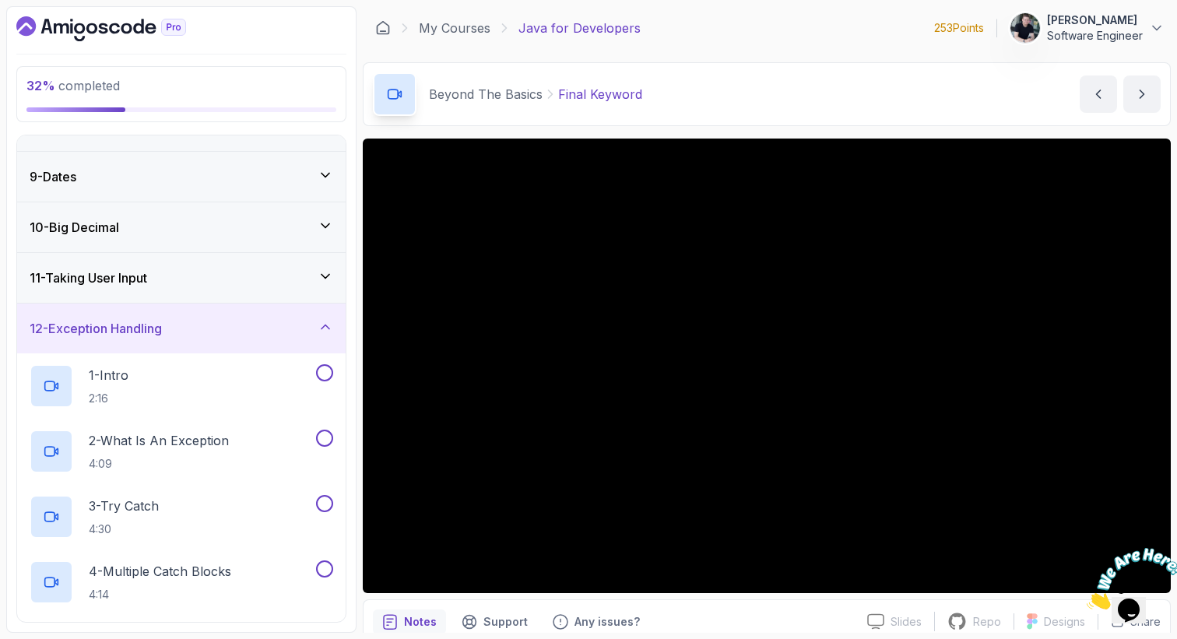
click at [164, 339] on div "12 - Exception Handling" at bounding box center [181, 329] width 328 height 50
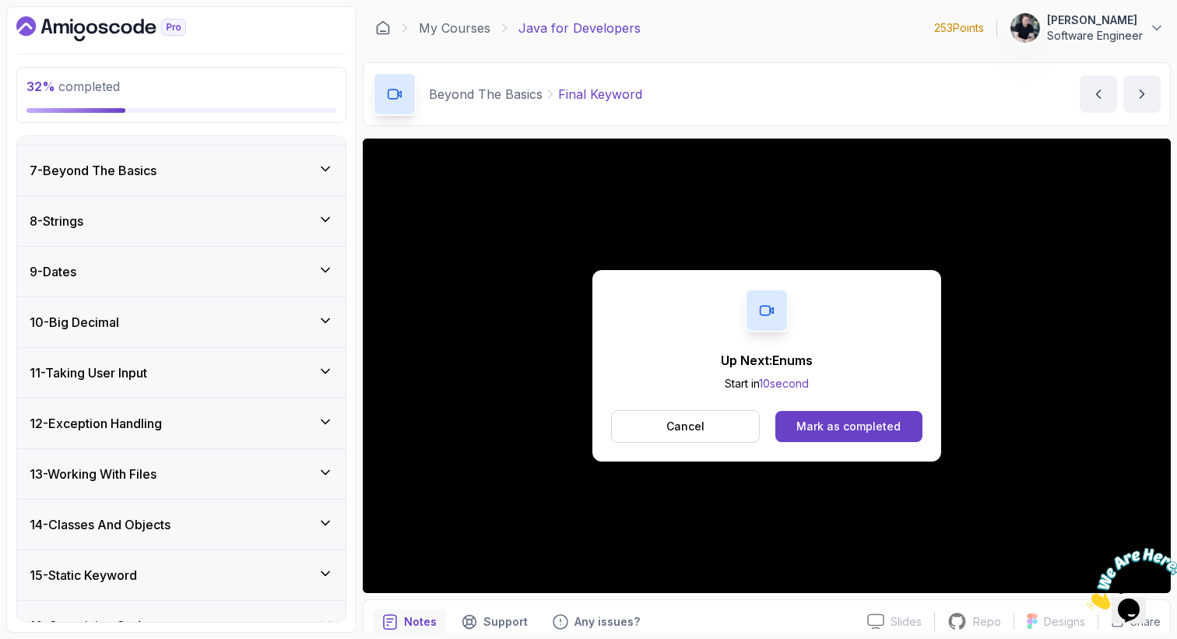
scroll to position [290, 0]
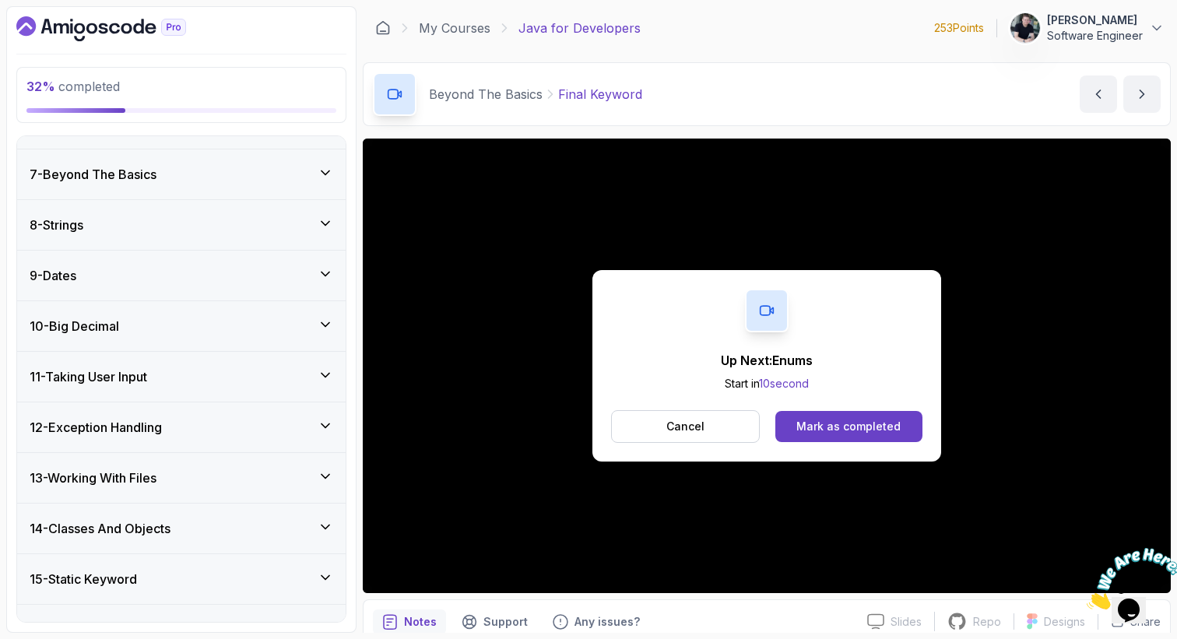
click at [162, 226] on div "8 - Strings" at bounding box center [182, 225] width 304 height 19
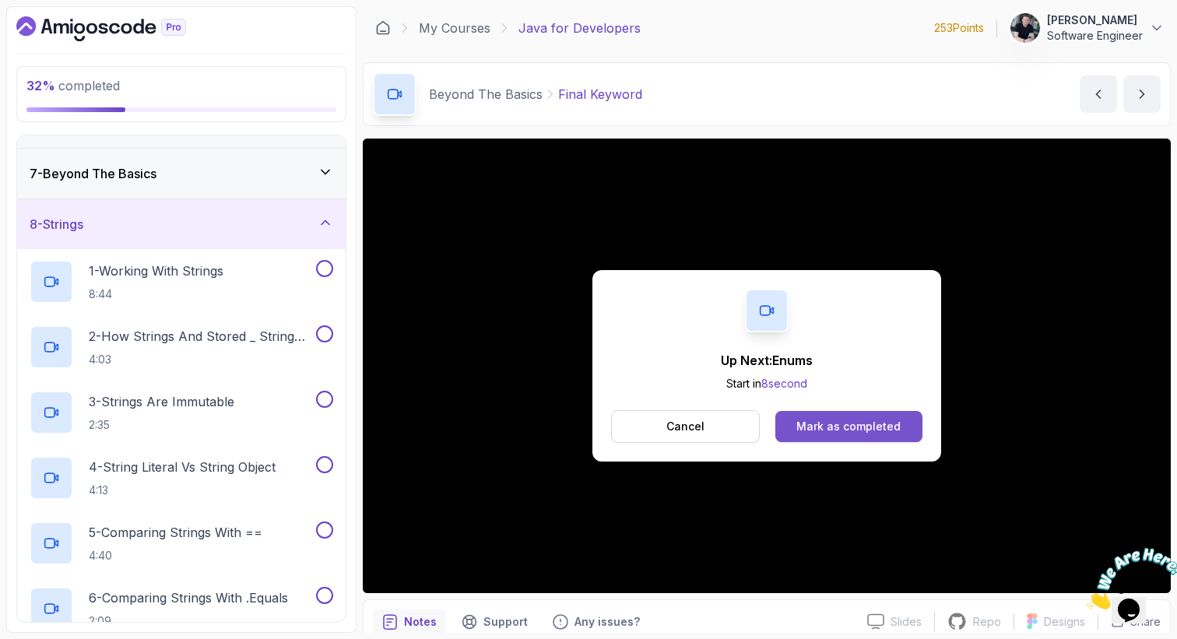
click at [802, 434] on button "Mark as completed" at bounding box center [848, 426] width 147 height 31
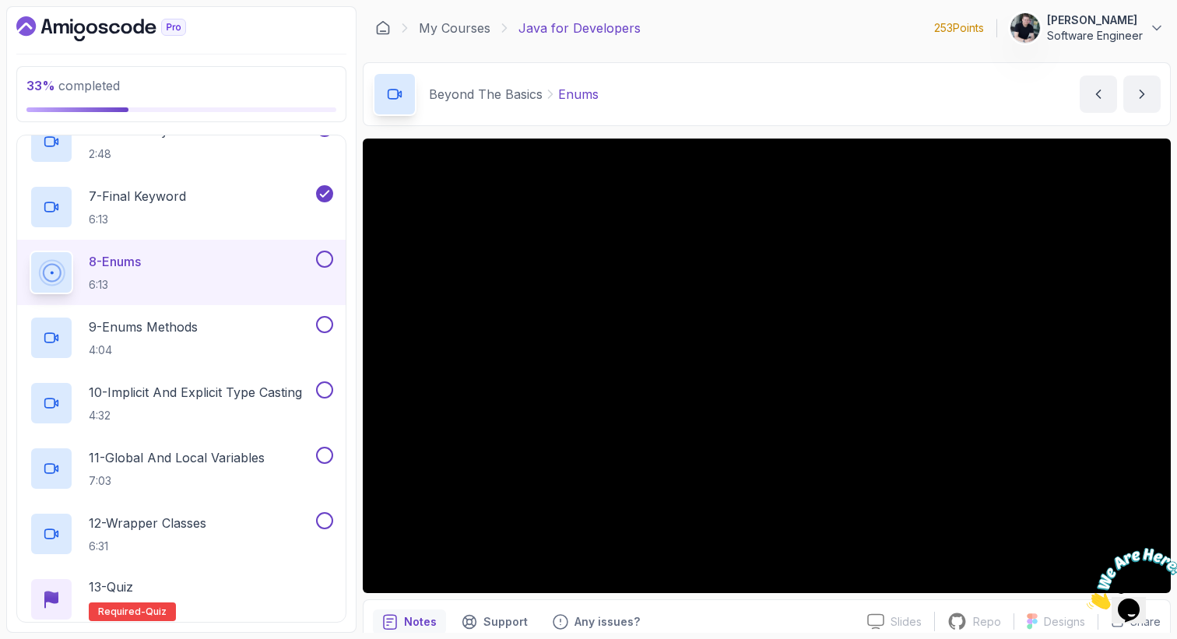
click at [1087, 599] on icon "Close" at bounding box center [1087, 605] width 0 height 13
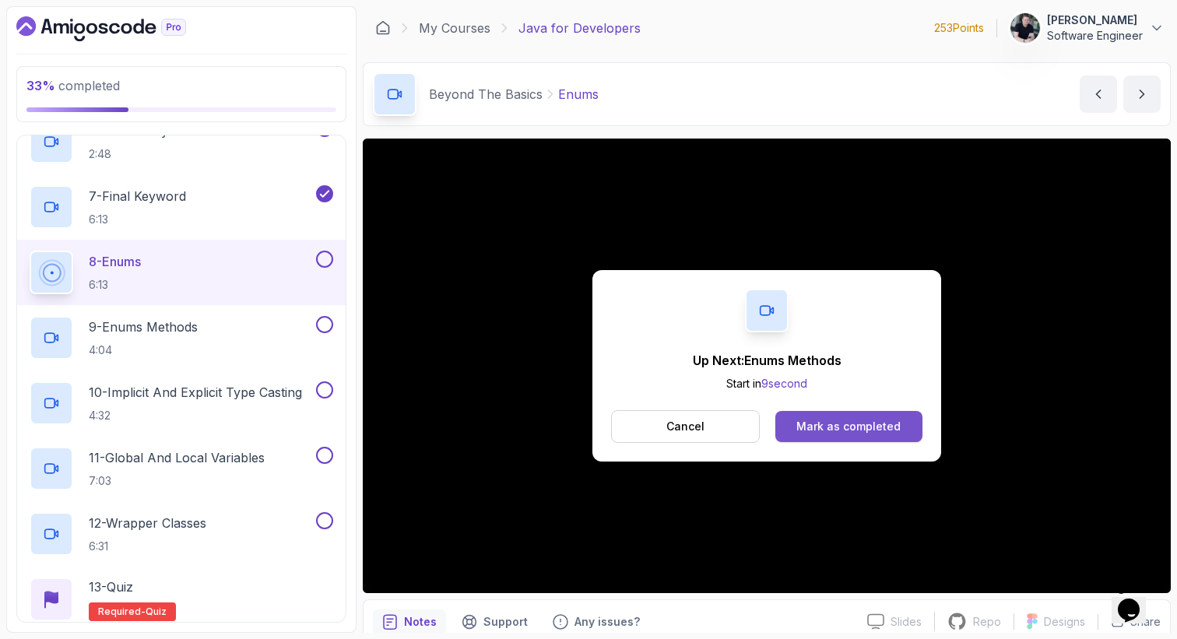
click at [848, 420] on div "Mark as completed" at bounding box center [848, 427] width 104 height 16
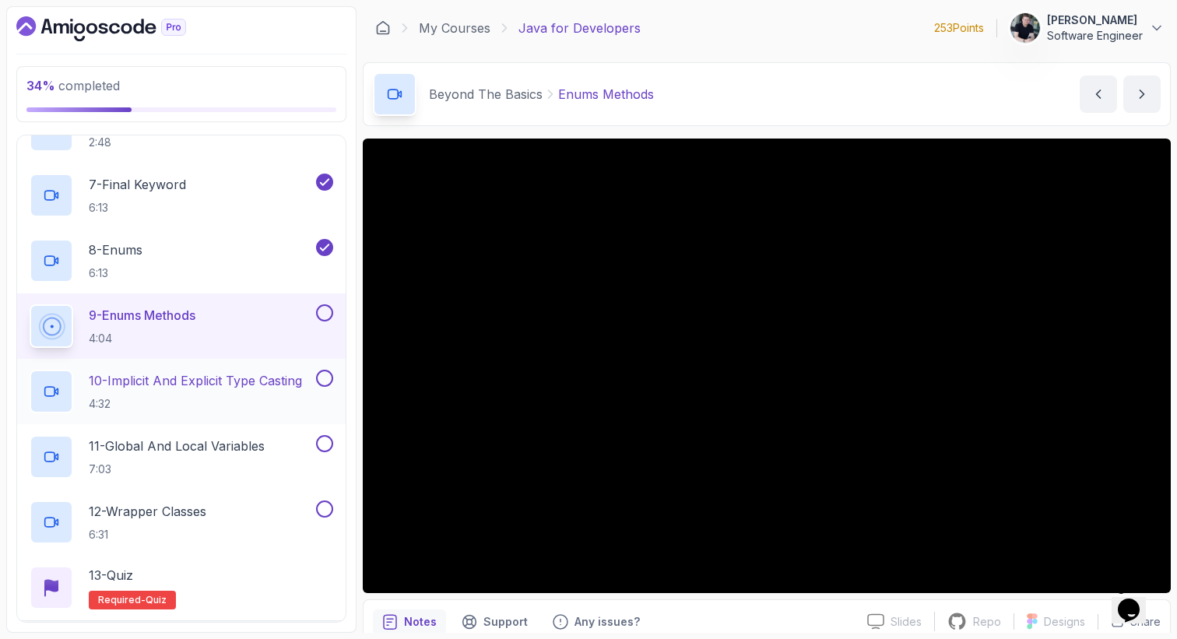
scroll to position [732, 0]
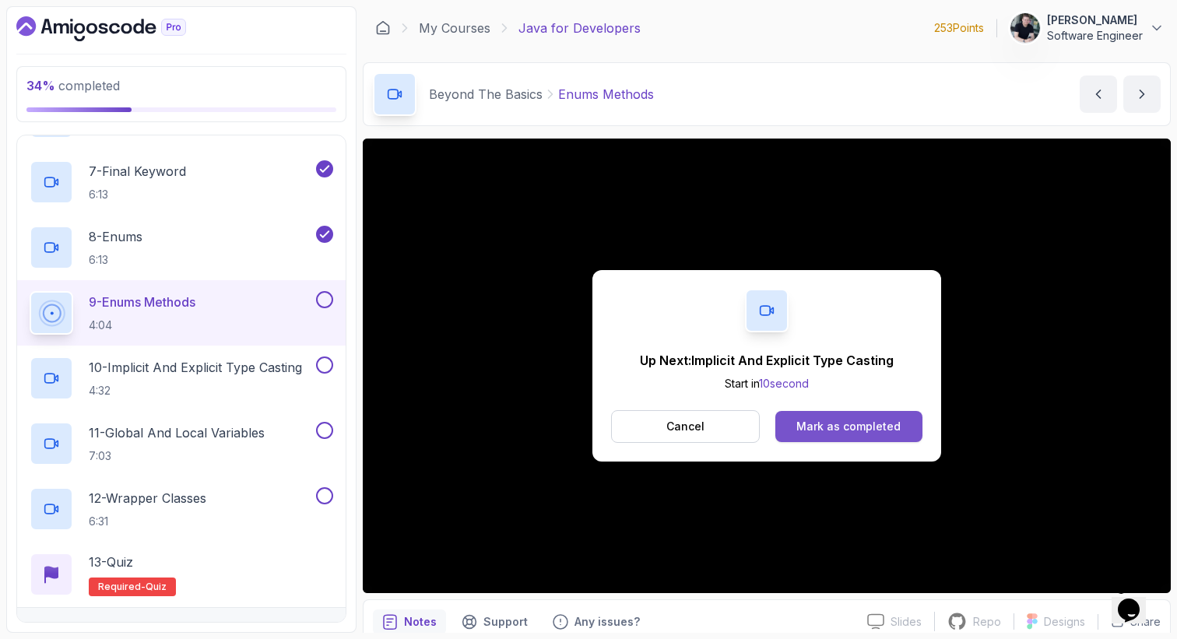
click at [885, 427] on div "Mark as completed" at bounding box center [848, 427] width 104 height 16
